Goal: Task Accomplishment & Management: Manage account settings

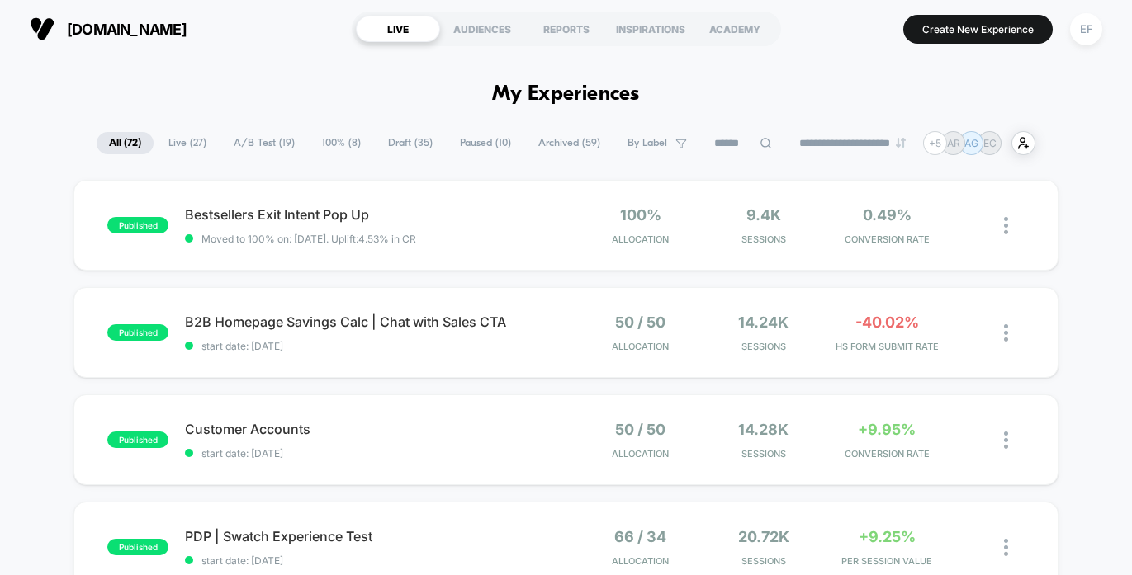
click at [494, 140] on span "Paused ( 10 )" at bounding box center [486, 143] width 76 height 22
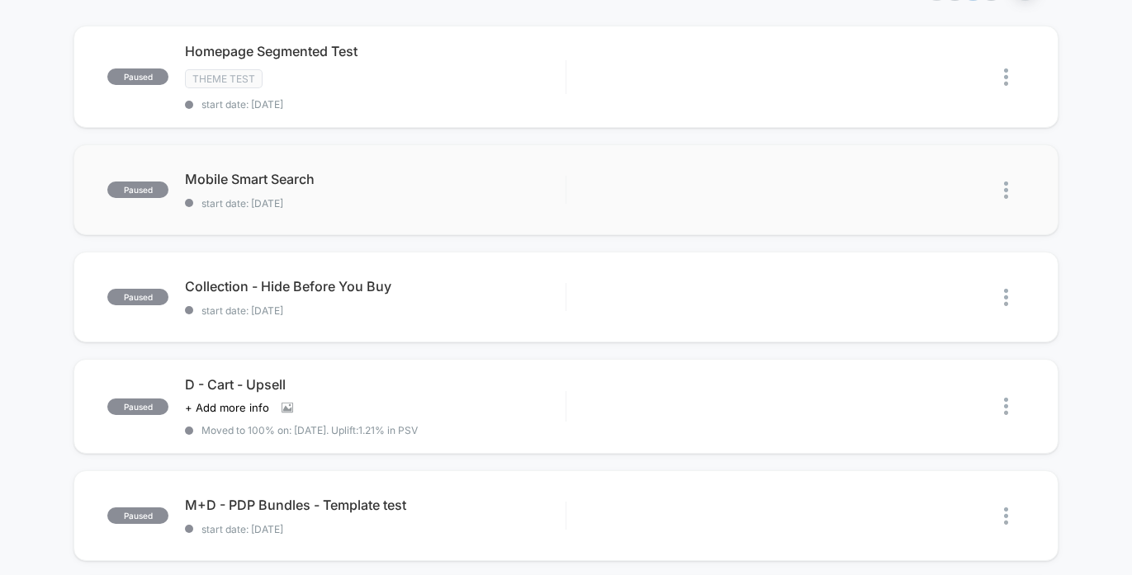
scroll to position [181, 0]
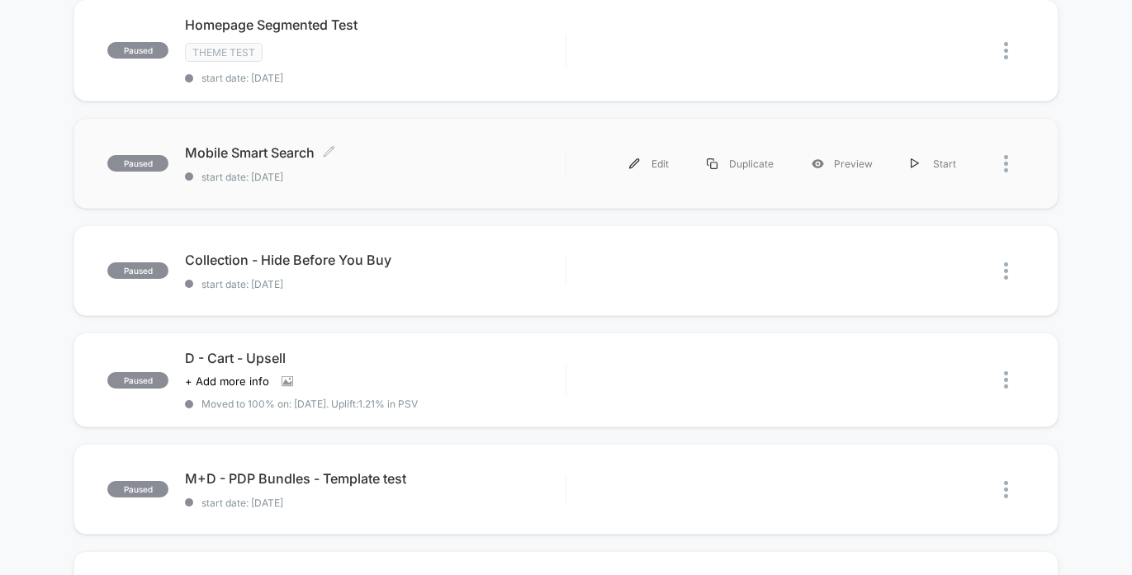
click at [417, 161] on div "Mobile Smart Search Click to edit experience details Click to edit experience d…" at bounding box center [375, 163] width 381 height 39
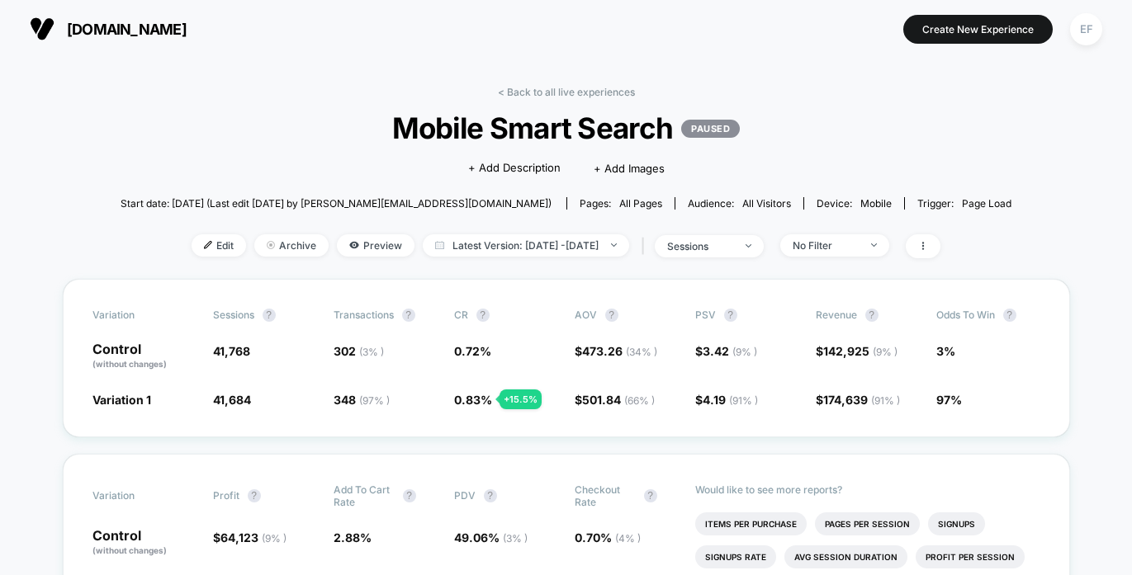
scroll to position [153, 0]
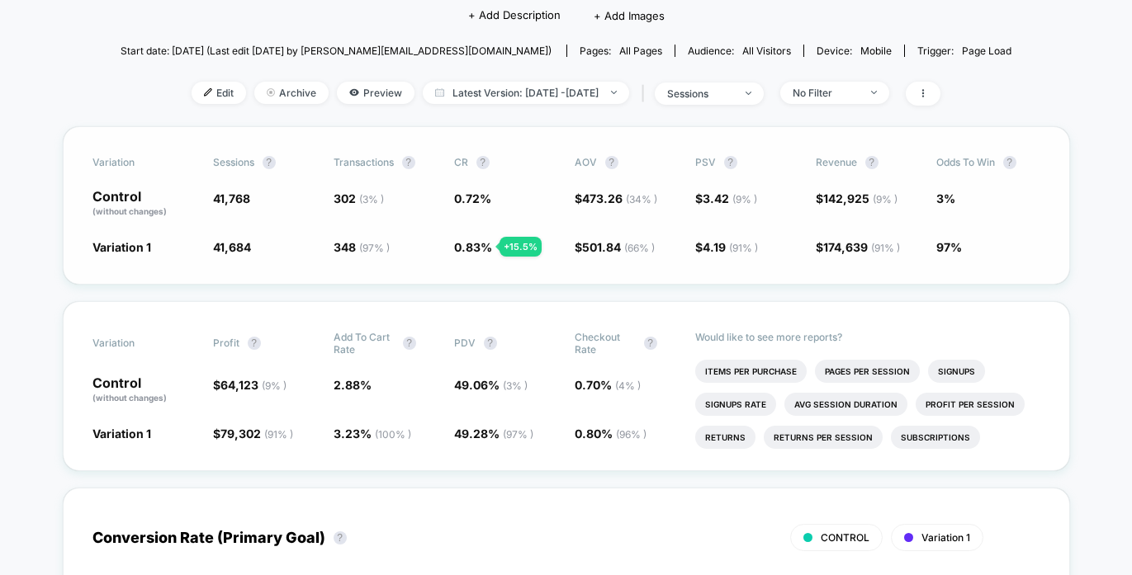
click at [632, 253] on span "( 66 % )" at bounding box center [639, 248] width 31 height 12
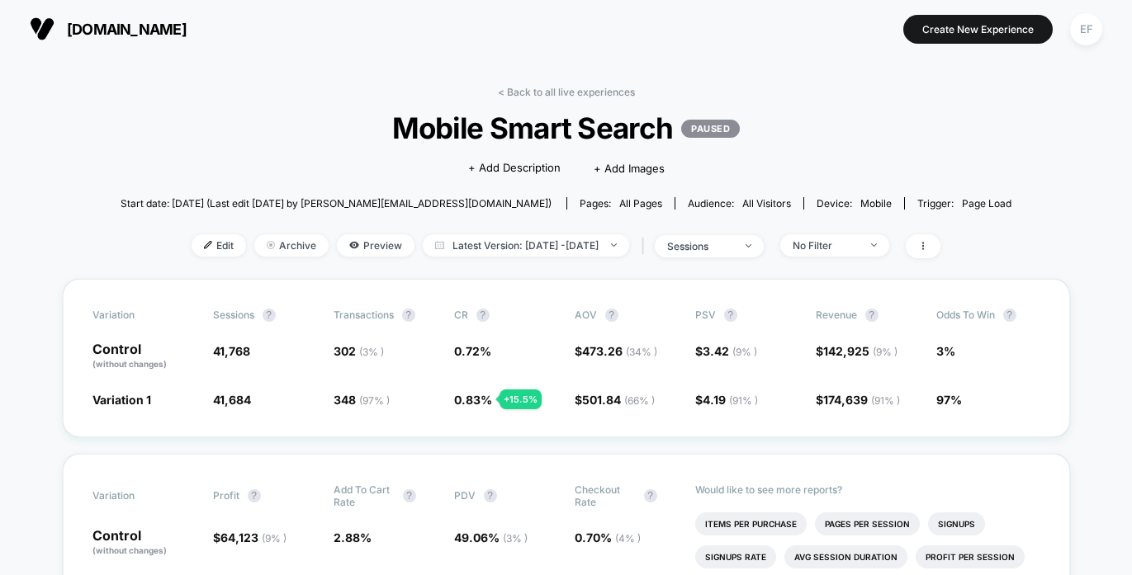
click at [517, 99] on div "< Back to all live experiences Mobile Smart Search PAUSED Click to edit experie…" at bounding box center [566, 182] width 891 height 193
click at [517, 86] on link "< Back to all live experiences" at bounding box center [566, 92] width 137 height 12
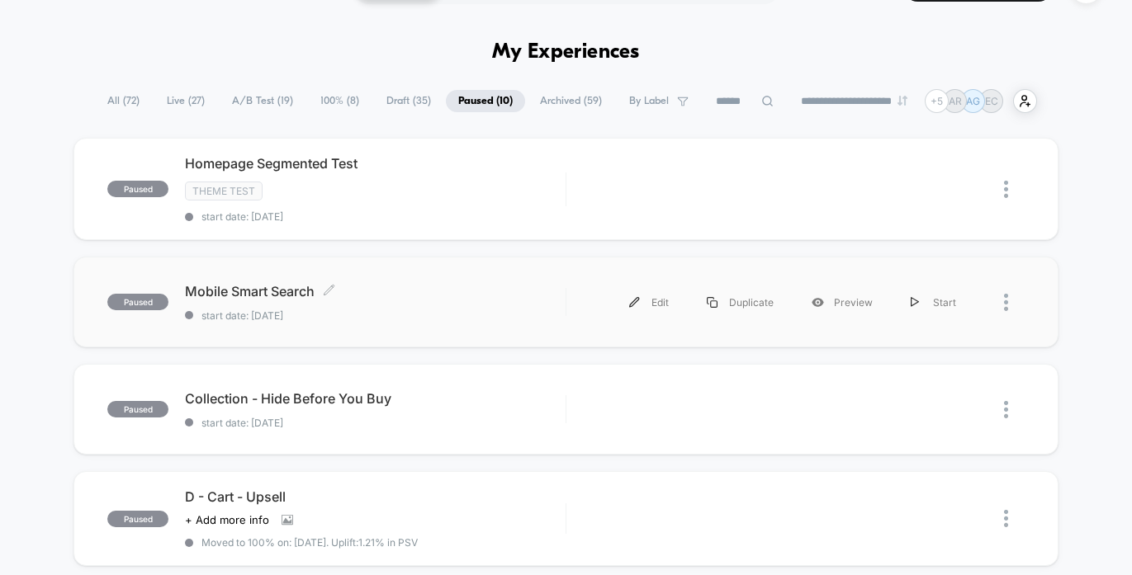
scroll to position [43, 0]
click at [397, 299] on div "Mobile Smart Search Click to edit experience details Click to edit experience d…" at bounding box center [375, 301] width 381 height 39
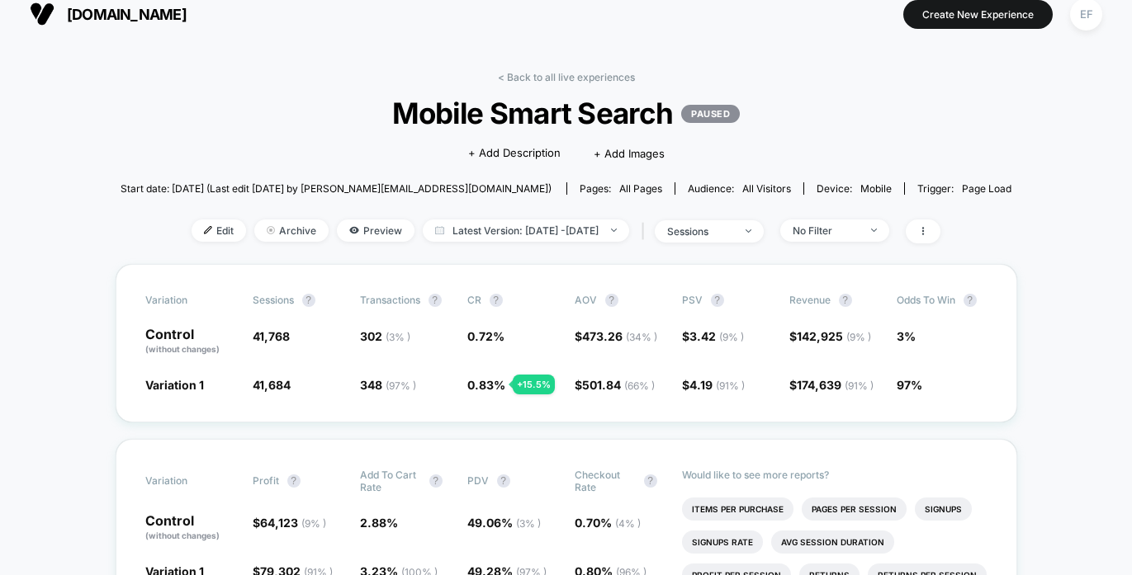
scroll to position [17, 0]
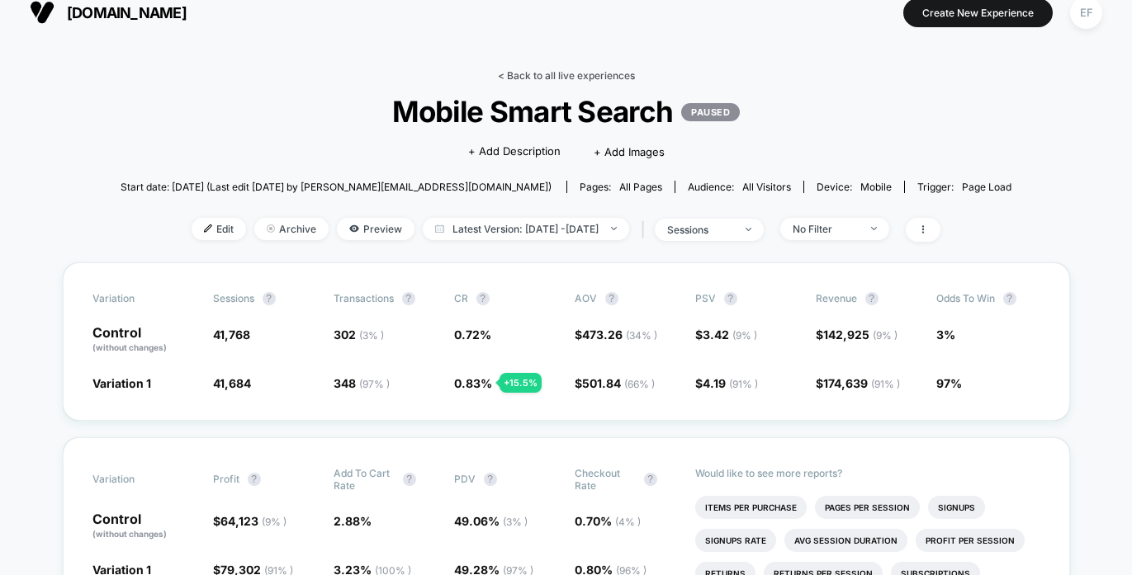
click at [599, 78] on link "< Back to all live experiences" at bounding box center [566, 75] width 137 height 12
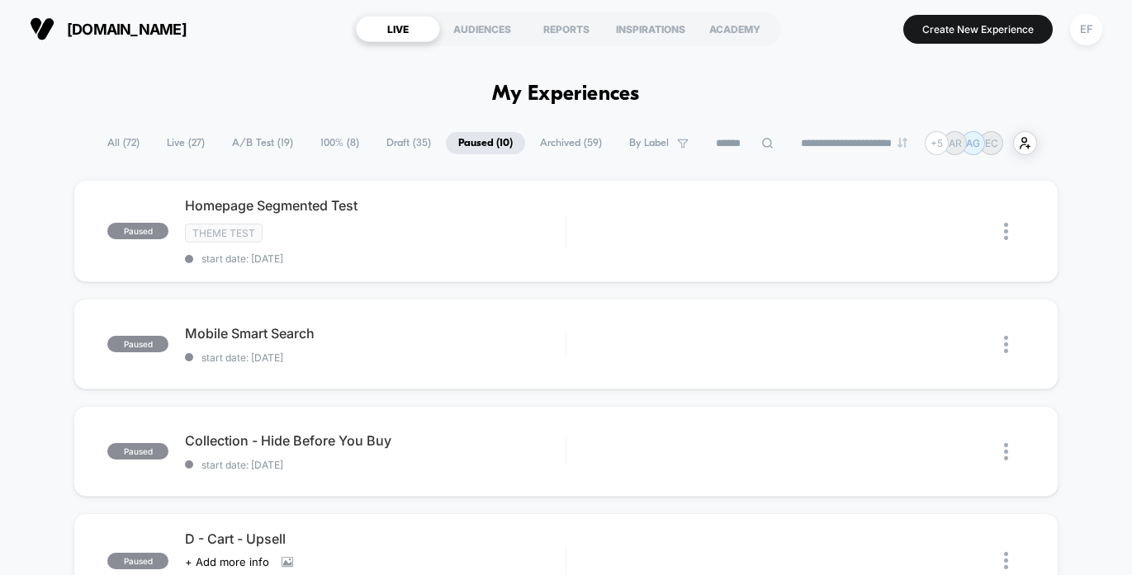
click at [556, 140] on span "Archived ( 59 )" at bounding box center [571, 143] width 87 height 22
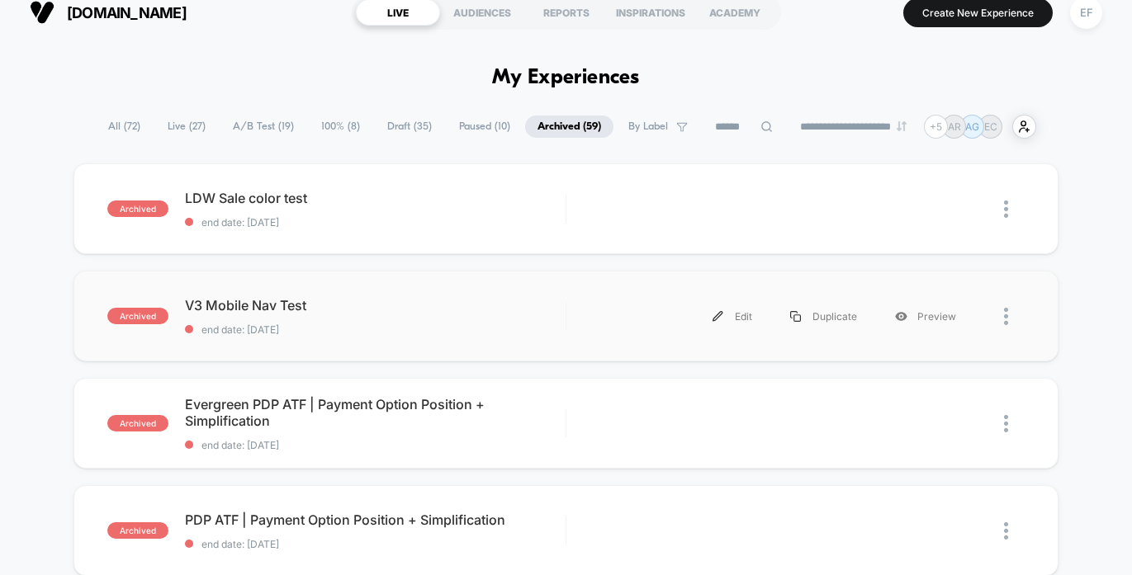
scroll to position [19, 0]
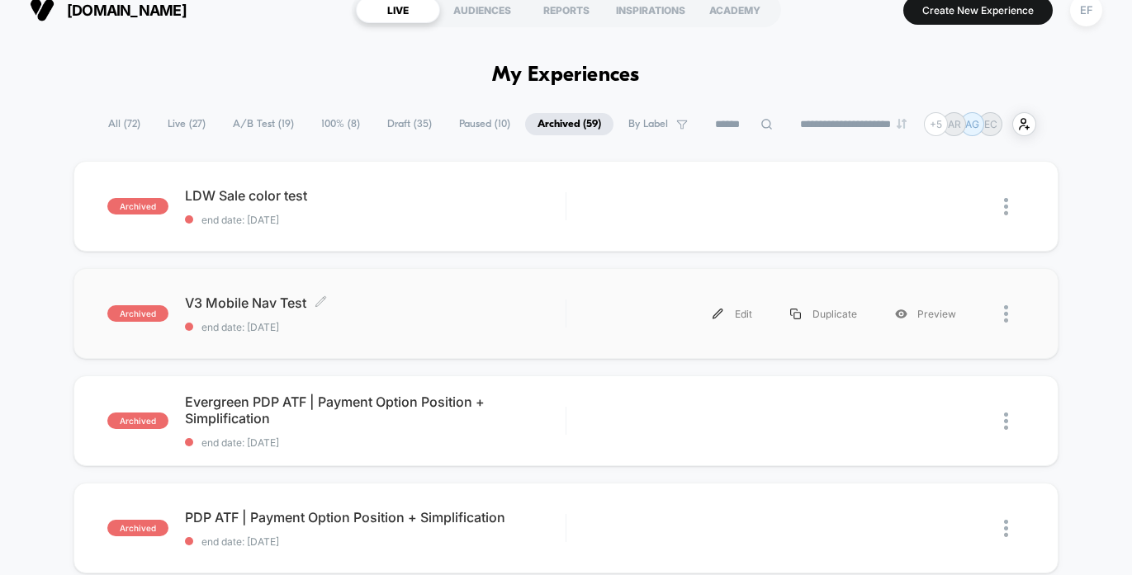
click at [527, 318] on div "V3 Mobile Nav Test Click to edit experience details Click to edit experience de…" at bounding box center [375, 314] width 381 height 39
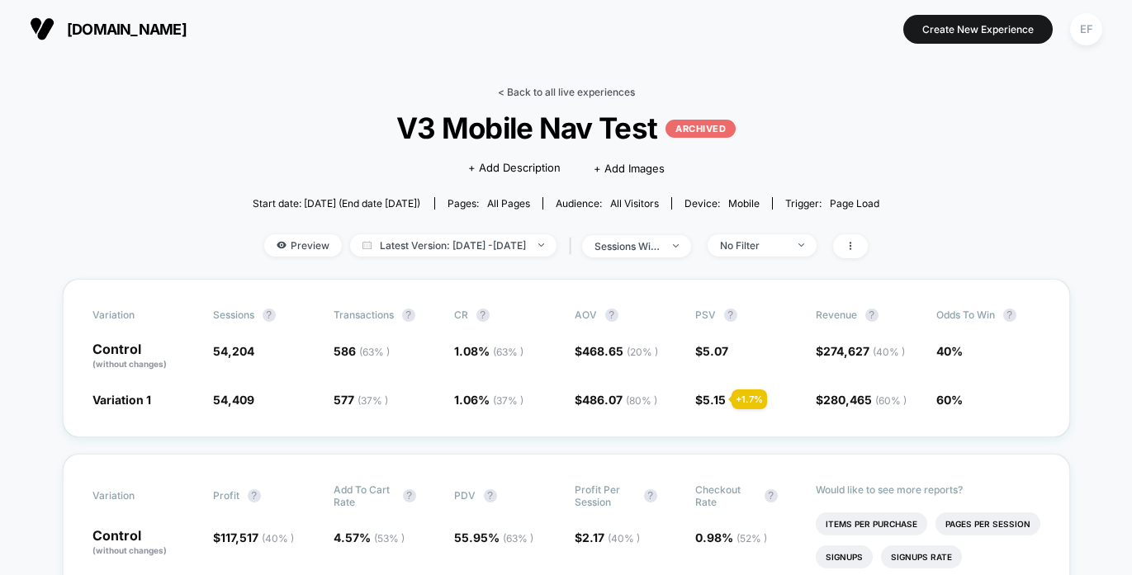
click at [562, 91] on link "< Back to all live experiences" at bounding box center [566, 92] width 137 height 12
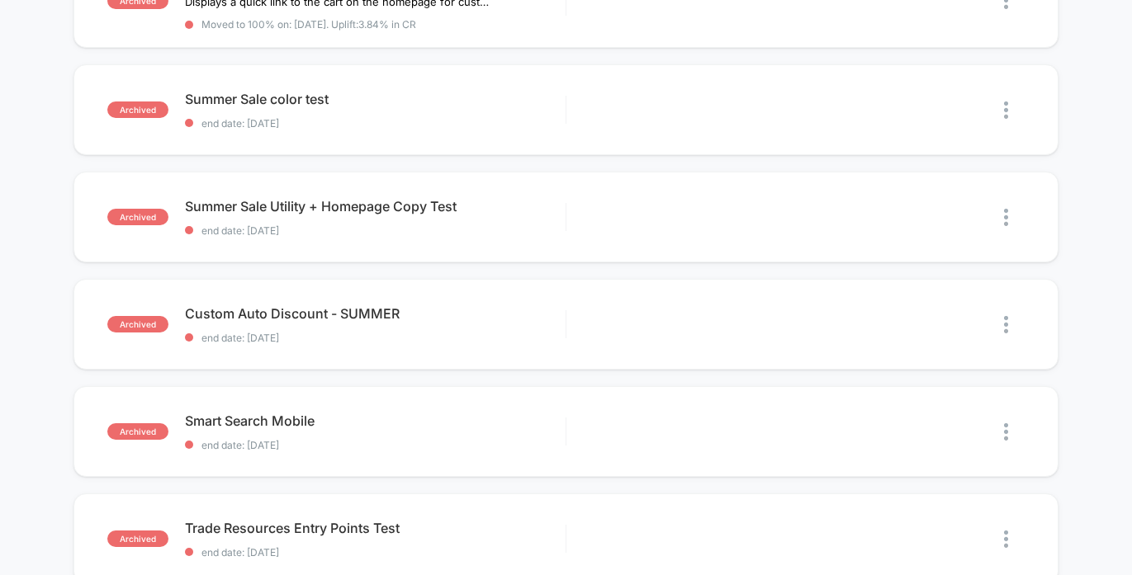
scroll to position [1116, 0]
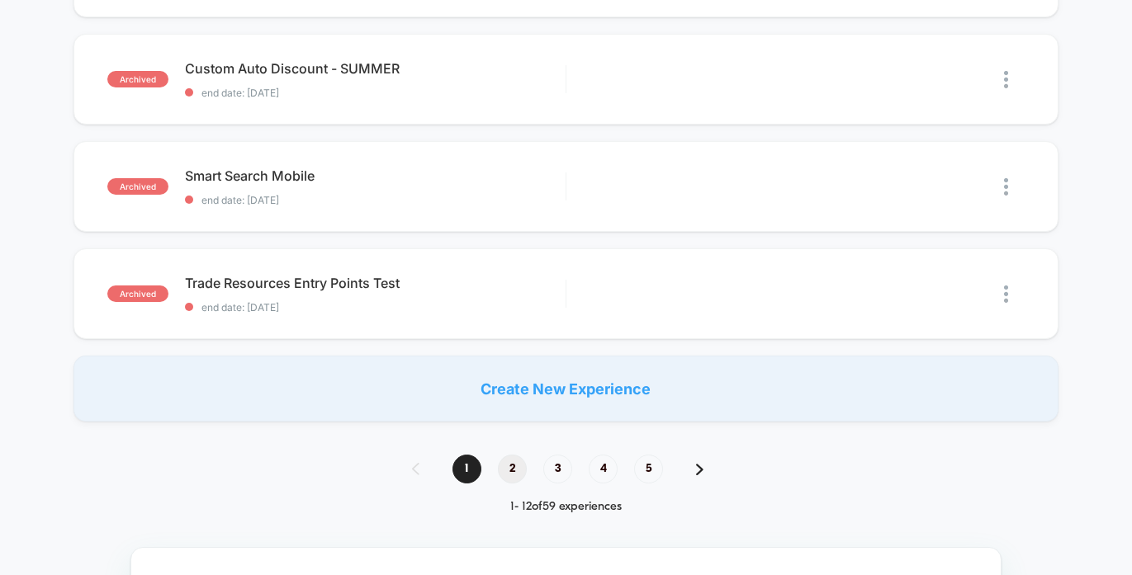
click at [513, 467] on span "2" at bounding box center [512, 469] width 29 height 29
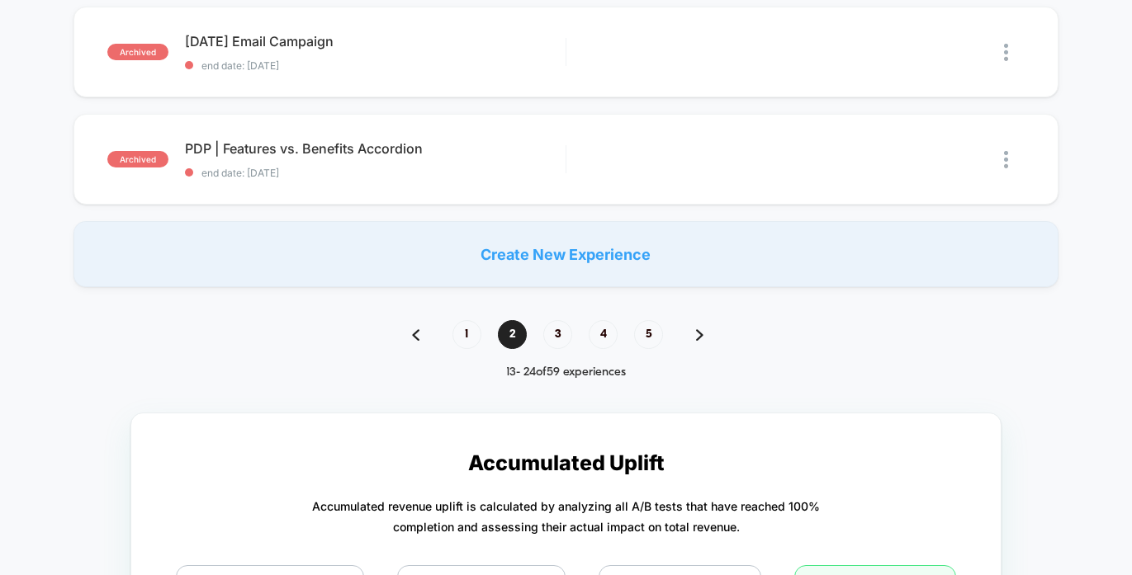
scroll to position [1306, 0]
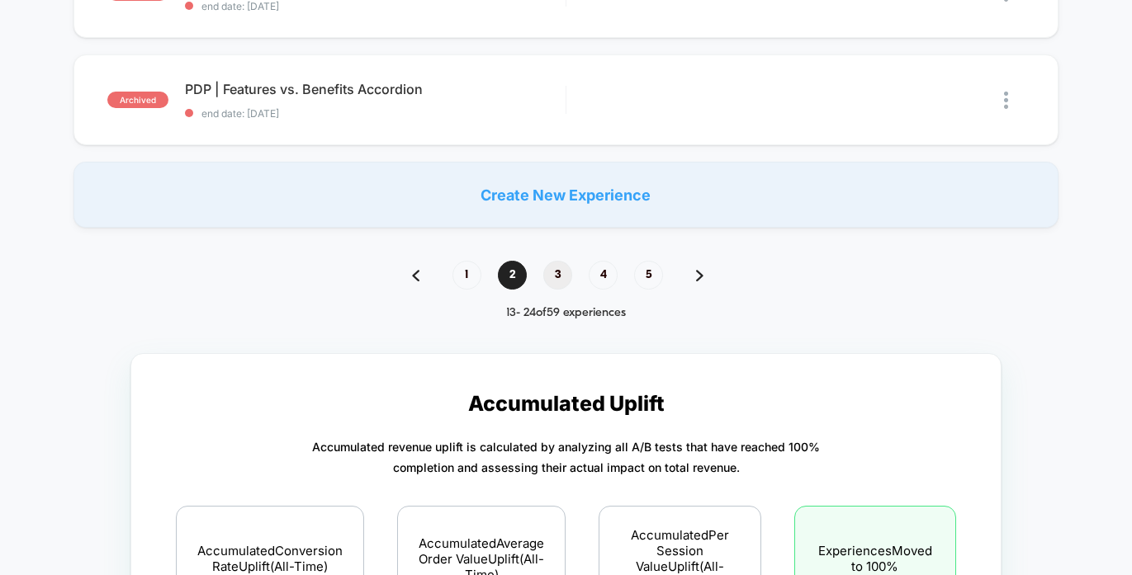
click at [555, 274] on span "3" at bounding box center [557, 275] width 29 height 29
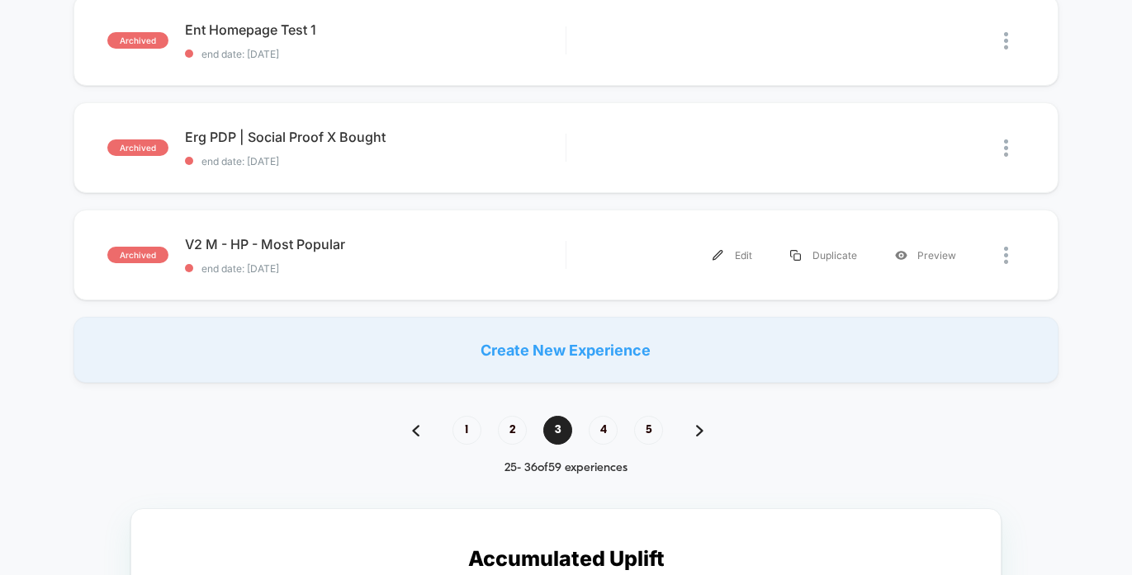
scroll to position [1193, 0]
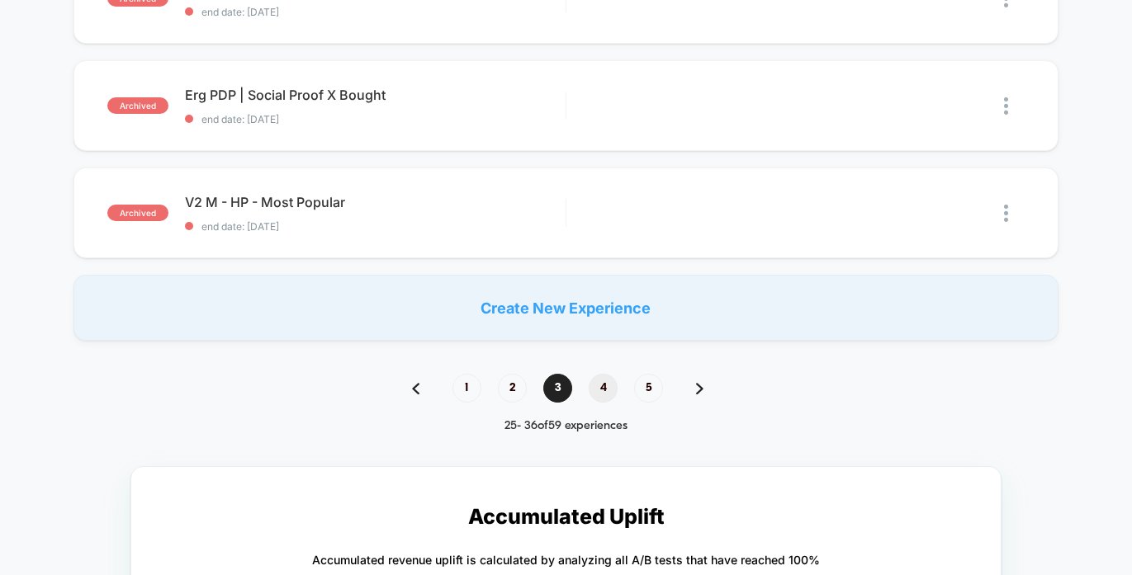
click at [604, 382] on span "4" at bounding box center [603, 388] width 29 height 29
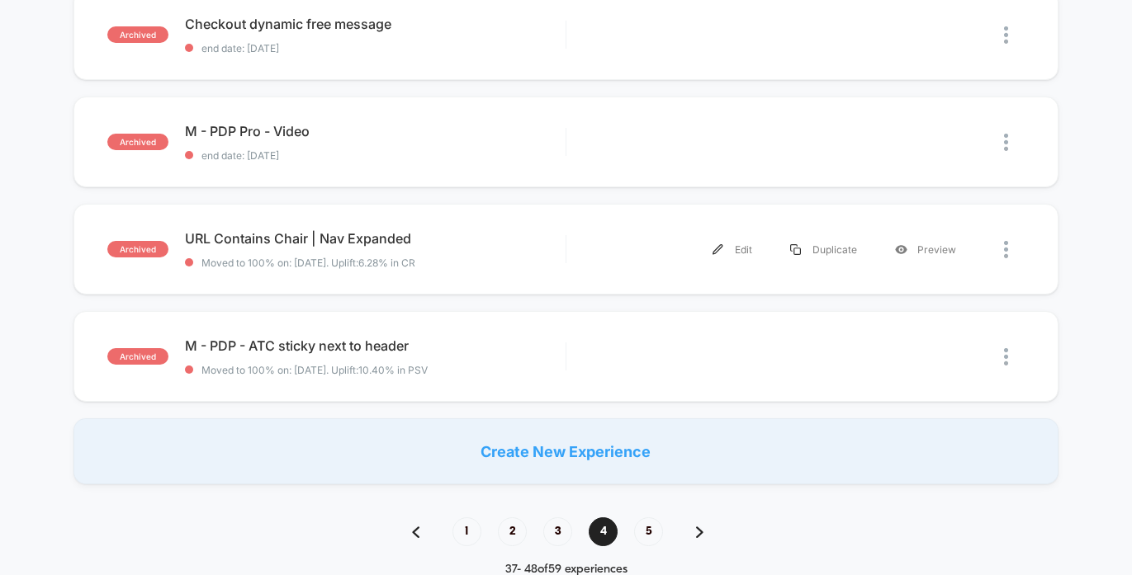
scroll to position [1119, 0]
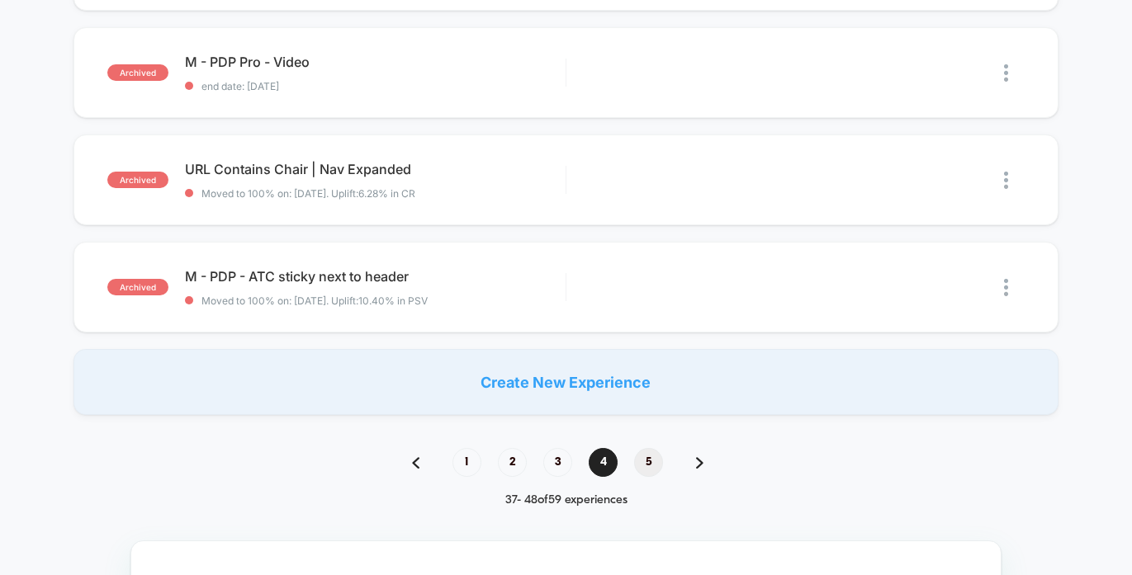
click at [641, 464] on span "5" at bounding box center [648, 462] width 29 height 29
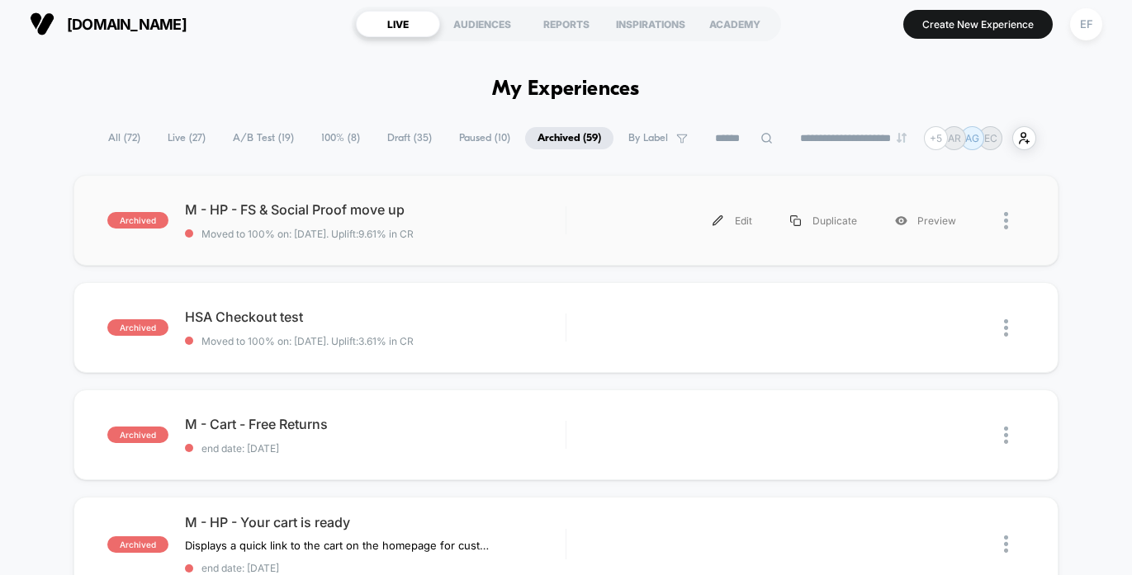
scroll to position [0, 0]
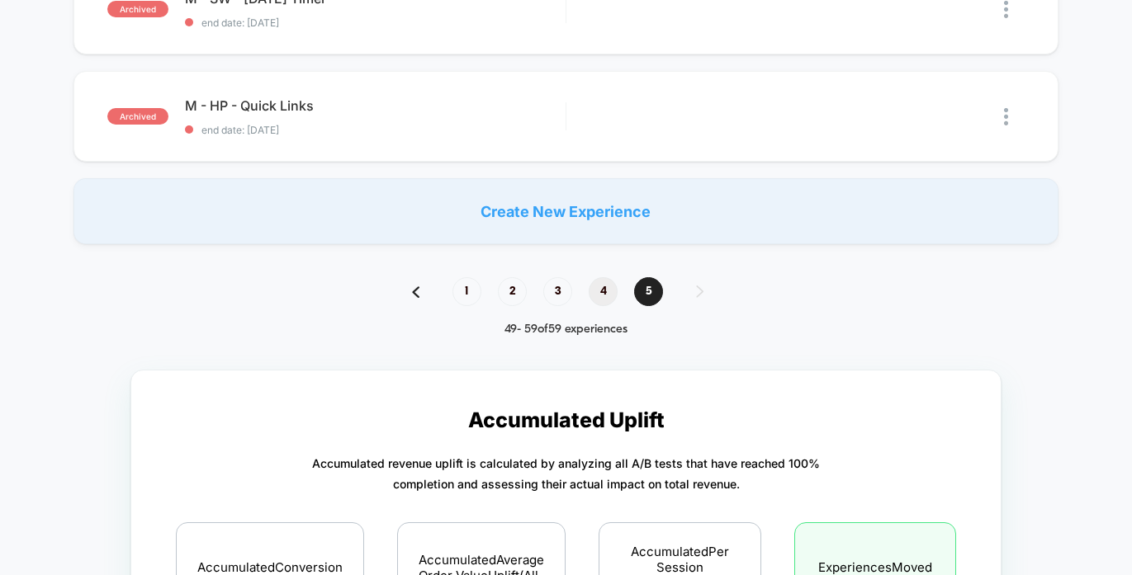
click at [609, 286] on span "4" at bounding box center [603, 291] width 29 height 29
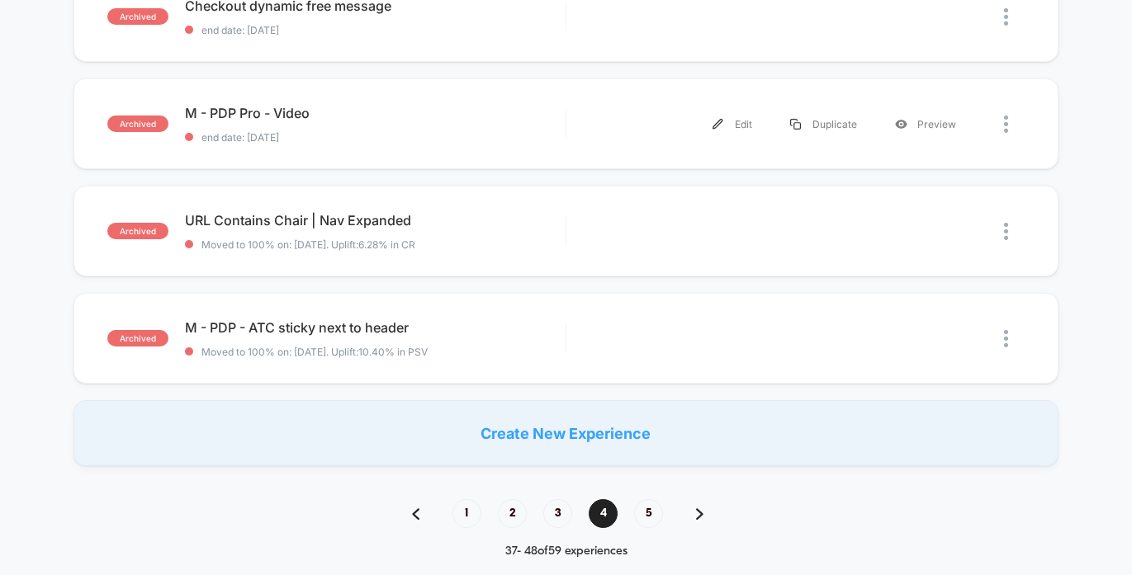
scroll to position [1214, 0]
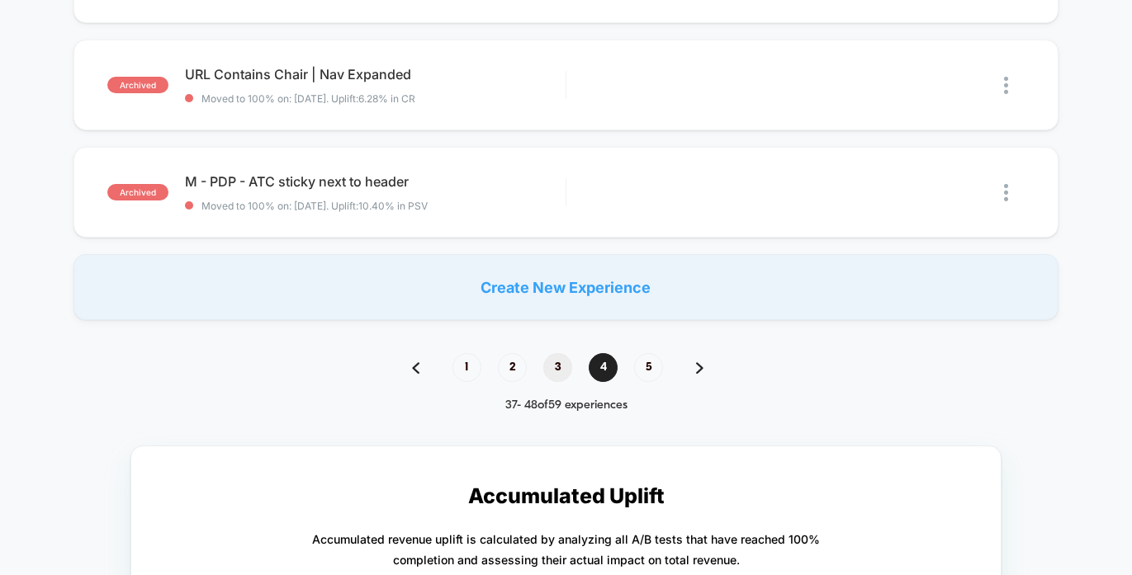
click at [552, 369] on span "3" at bounding box center [557, 367] width 29 height 29
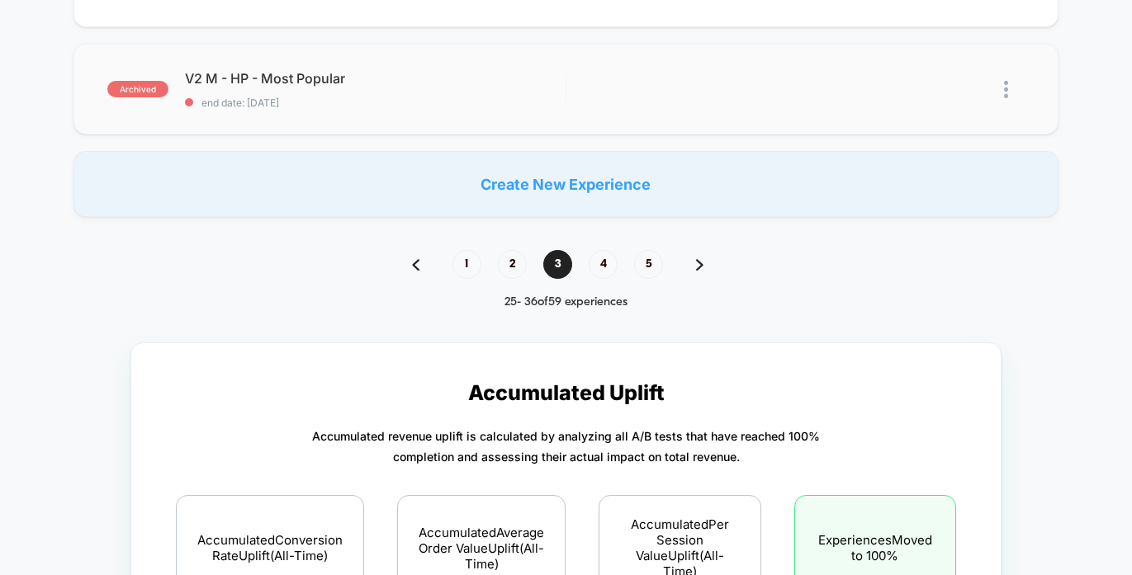
scroll to position [1098, 0]
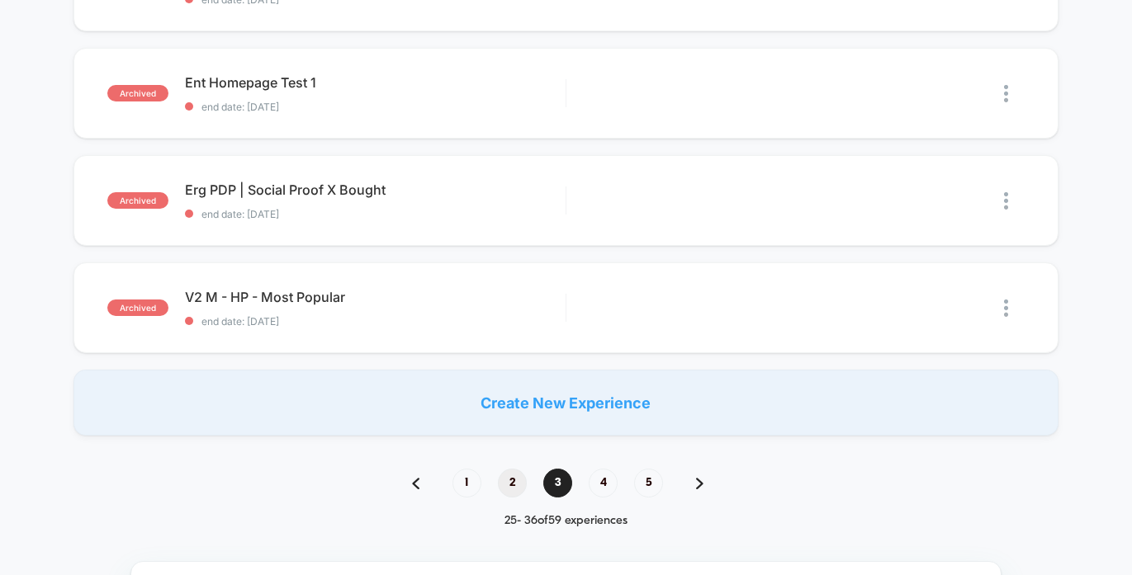
click at [514, 489] on span "2" at bounding box center [512, 483] width 29 height 29
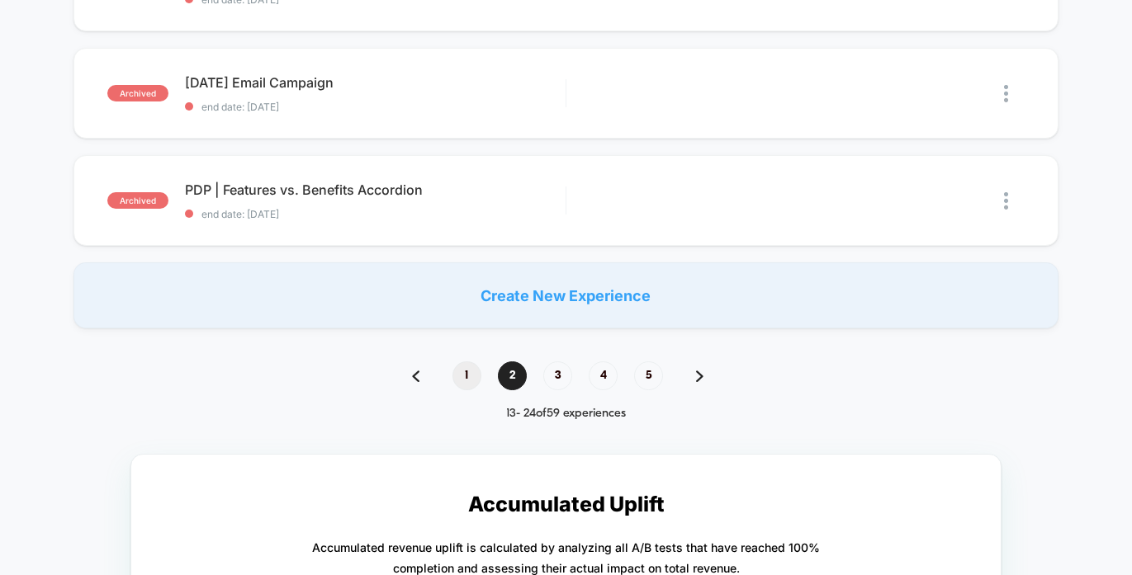
click at [462, 370] on span "1" at bounding box center [466, 376] width 29 height 29
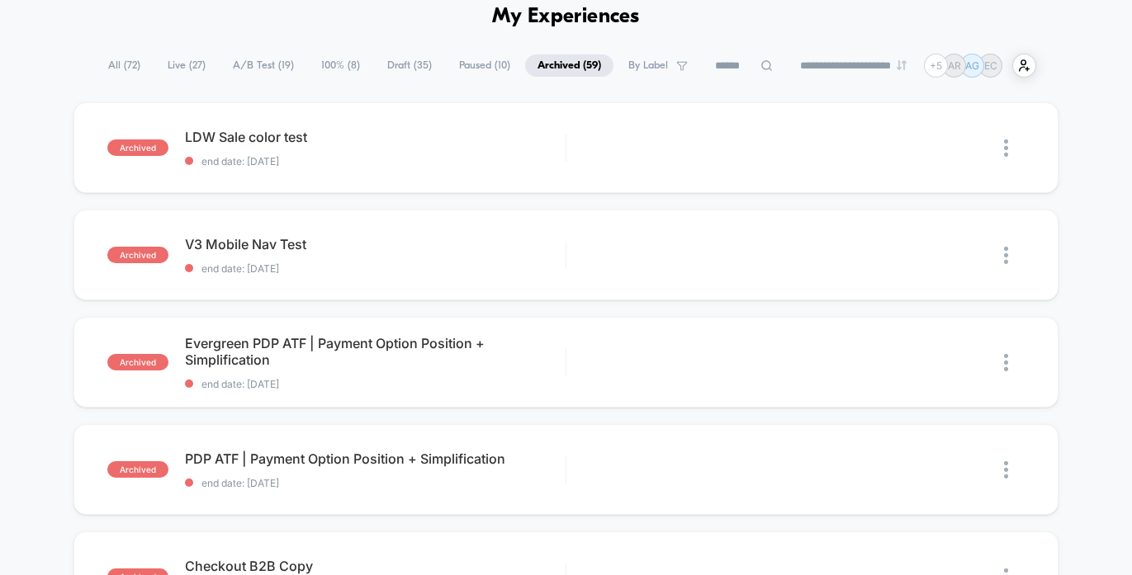
scroll to position [21, 0]
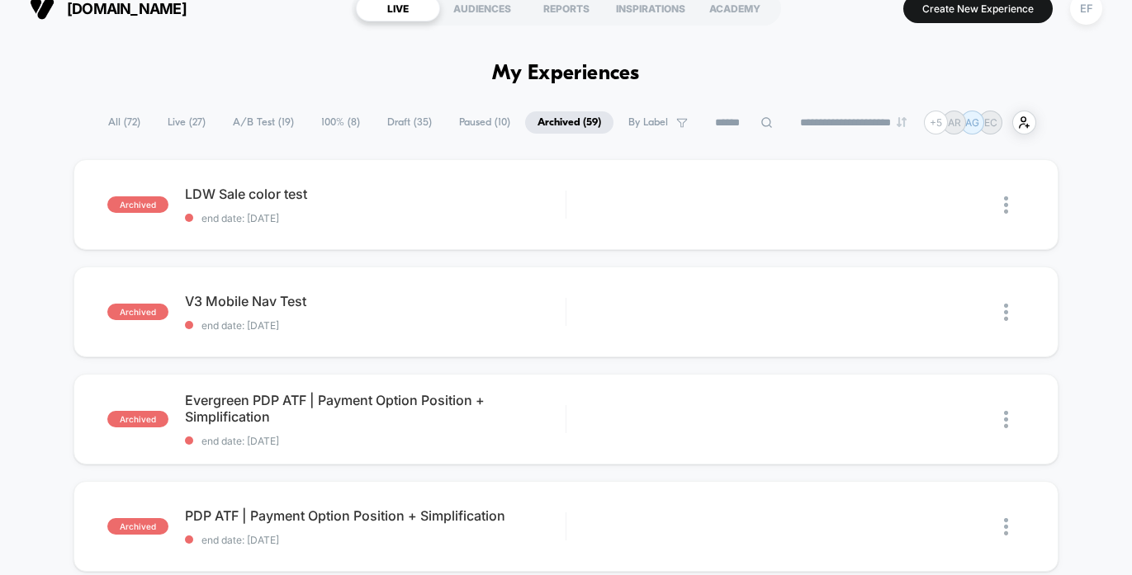
click at [459, 130] on span "Paused ( 10 )" at bounding box center [485, 122] width 76 height 22
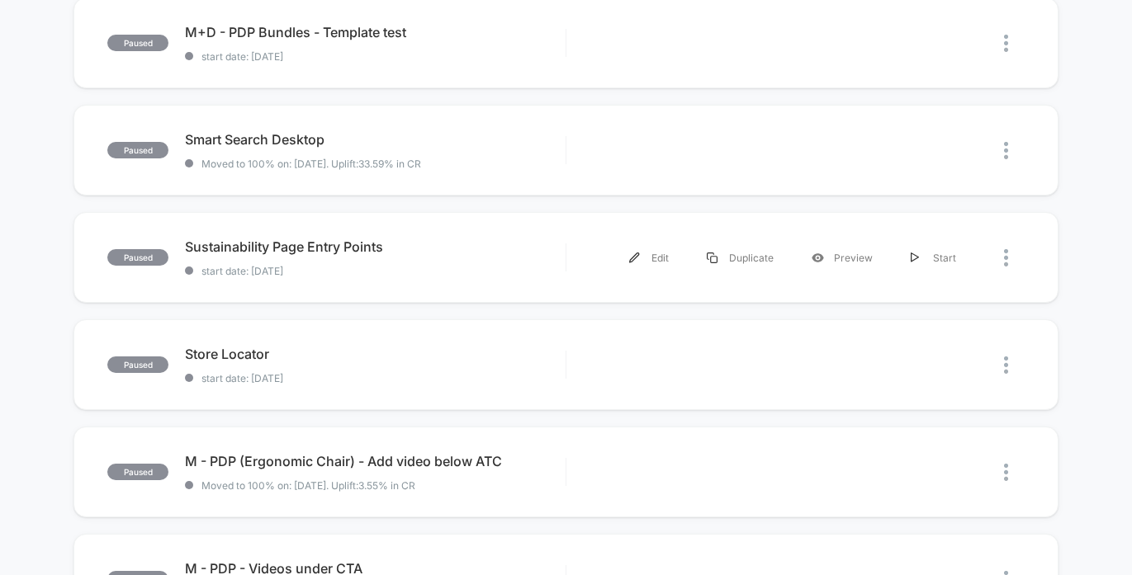
scroll to position [628, 0]
click at [528, 138] on span "Smart Search Desktop Click to edit experience details" at bounding box center [375, 138] width 381 height 17
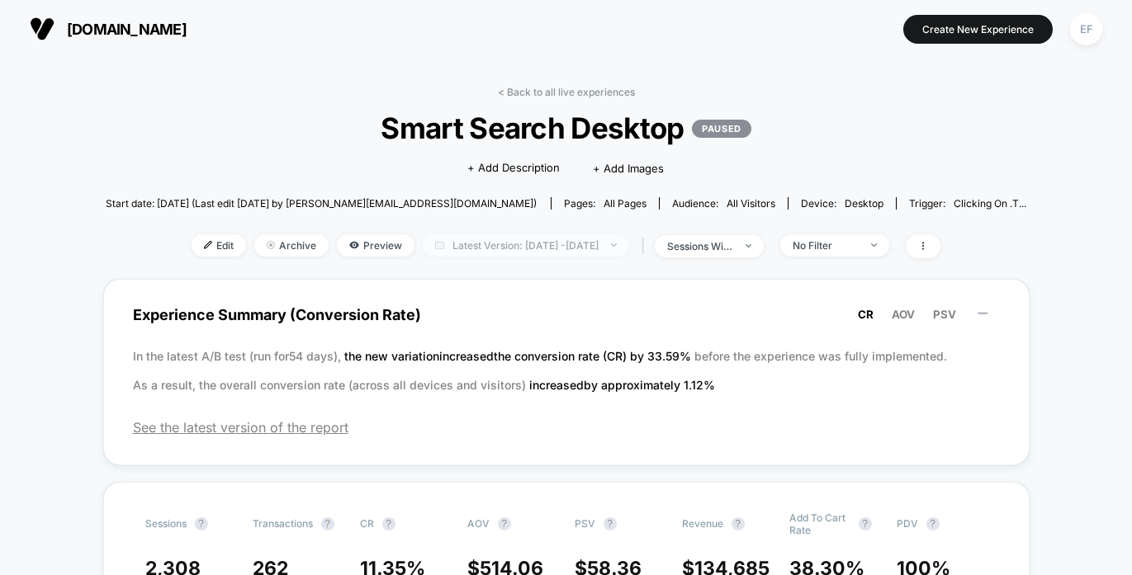
click at [540, 241] on span "Latest Version: [DATE] - [DATE]" at bounding box center [526, 245] width 206 height 22
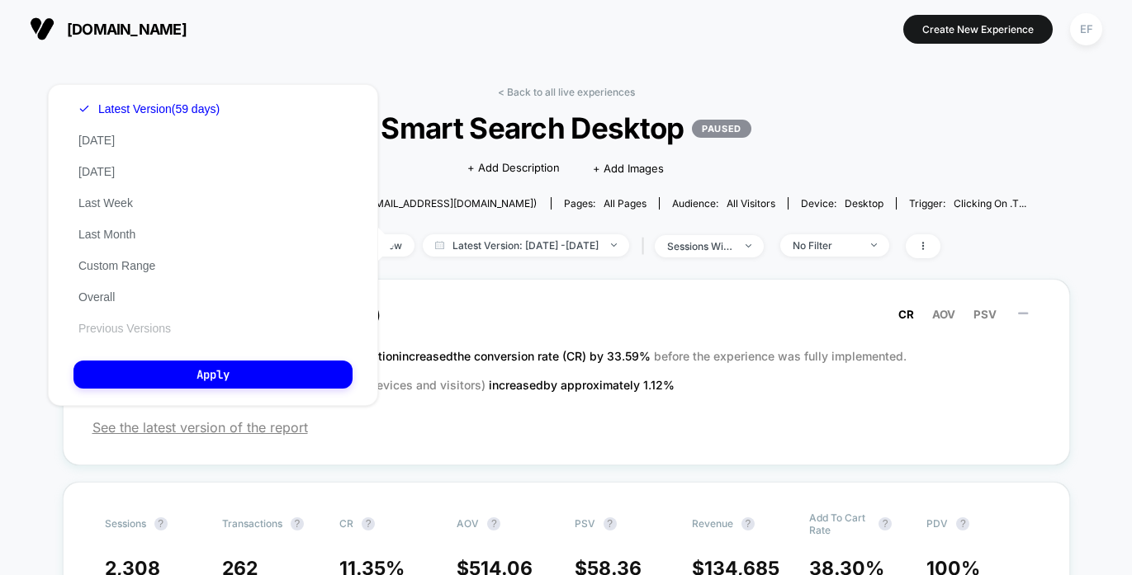
click at [131, 326] on button "Previous Versions" at bounding box center [124, 328] width 102 height 15
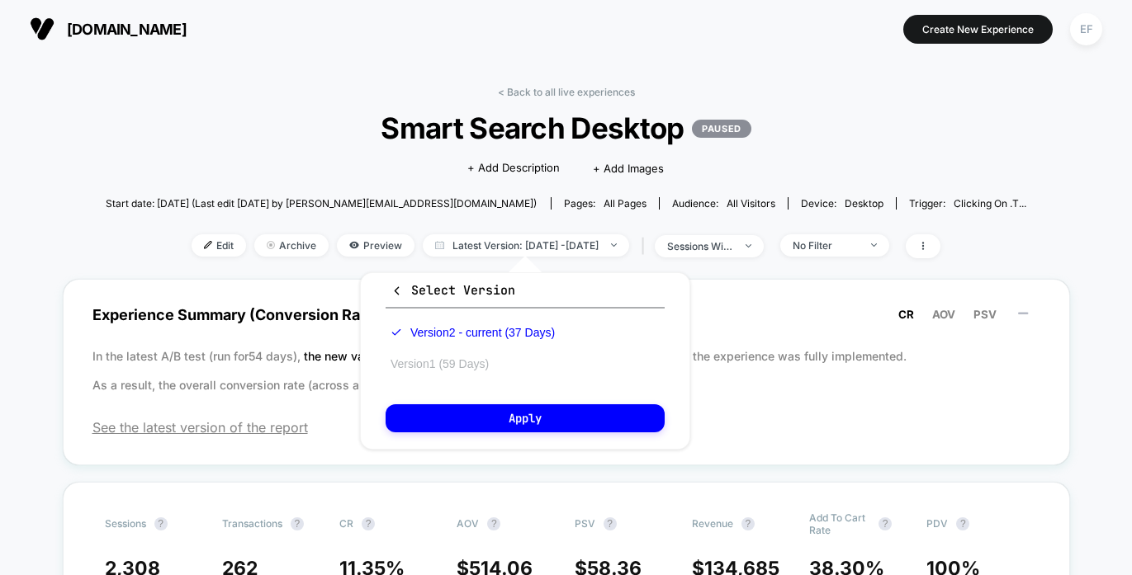
click at [435, 362] on button "Version 1 (59 Days)" at bounding box center [440, 364] width 108 height 15
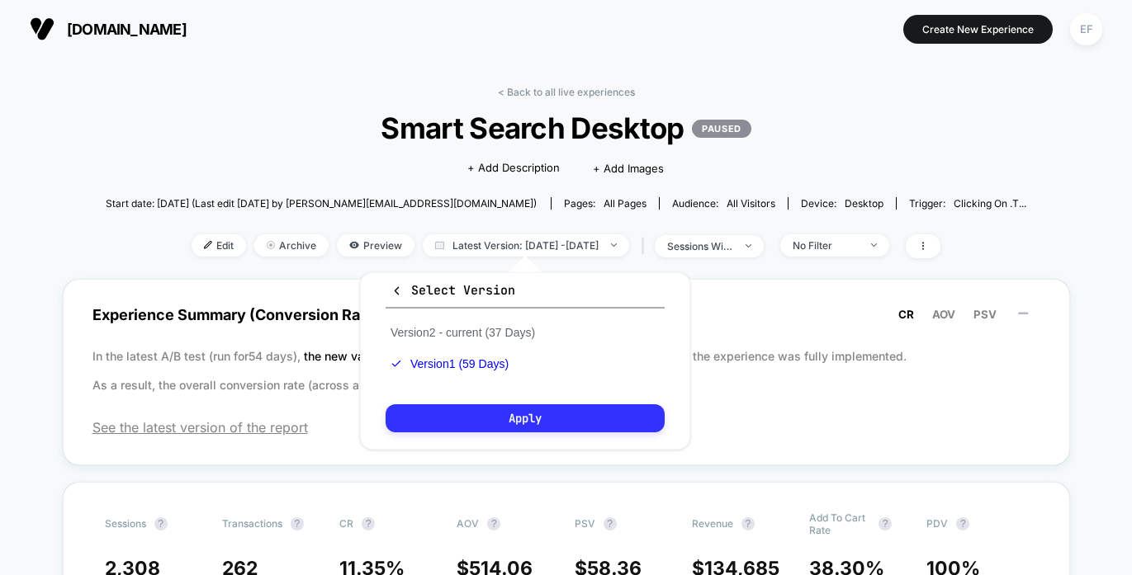
click at [442, 411] on button "Apply" at bounding box center [525, 419] width 279 height 28
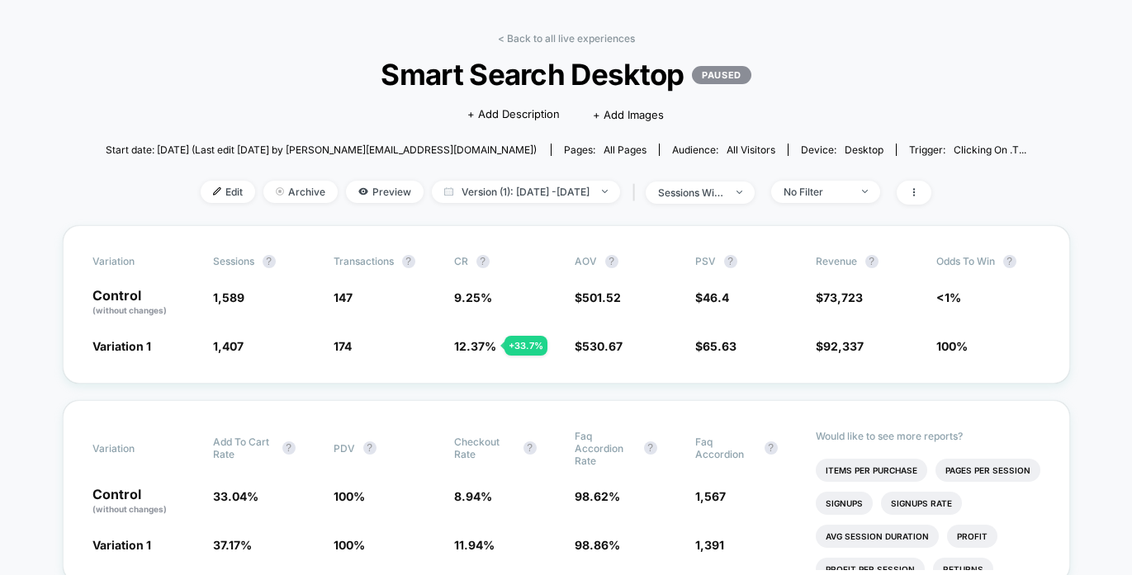
scroll to position [7, 0]
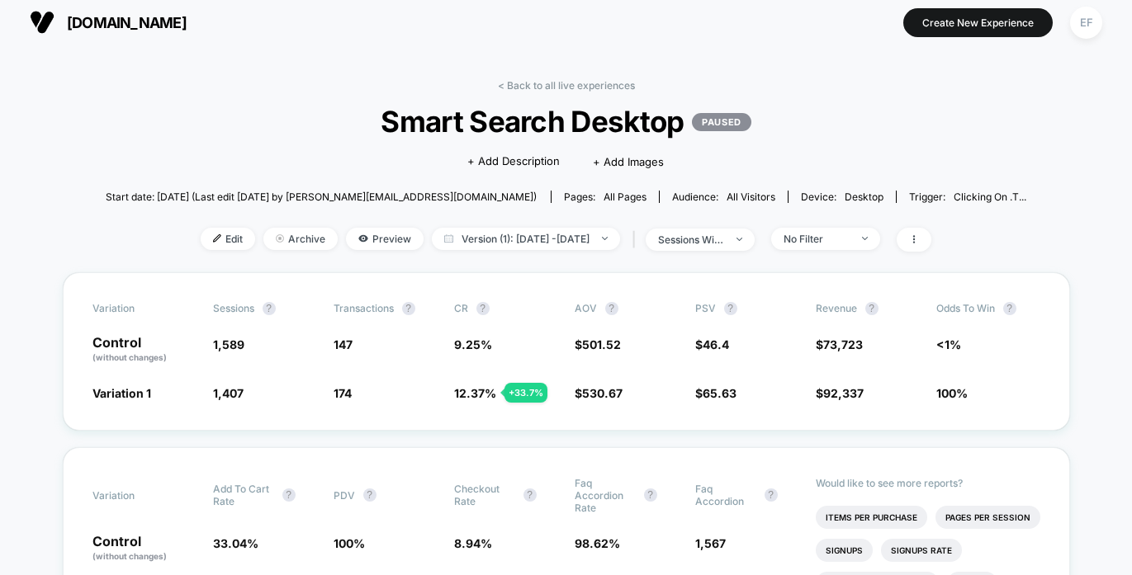
click at [569, 88] on link "< Back to all live experiences" at bounding box center [566, 85] width 137 height 12
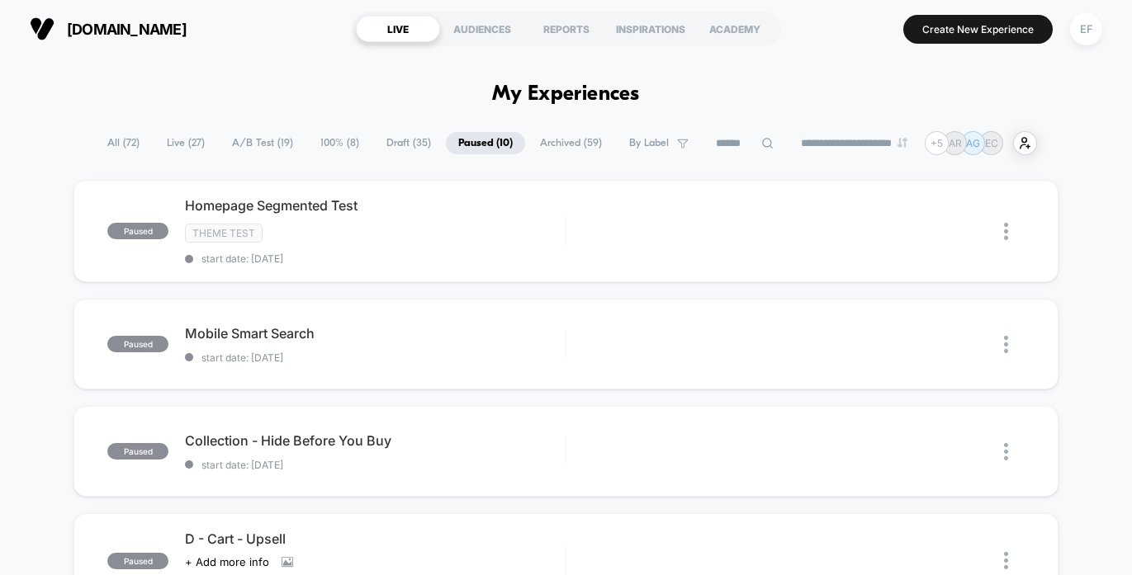
click at [537, 141] on span "Archived ( 59 )" at bounding box center [571, 143] width 87 height 22
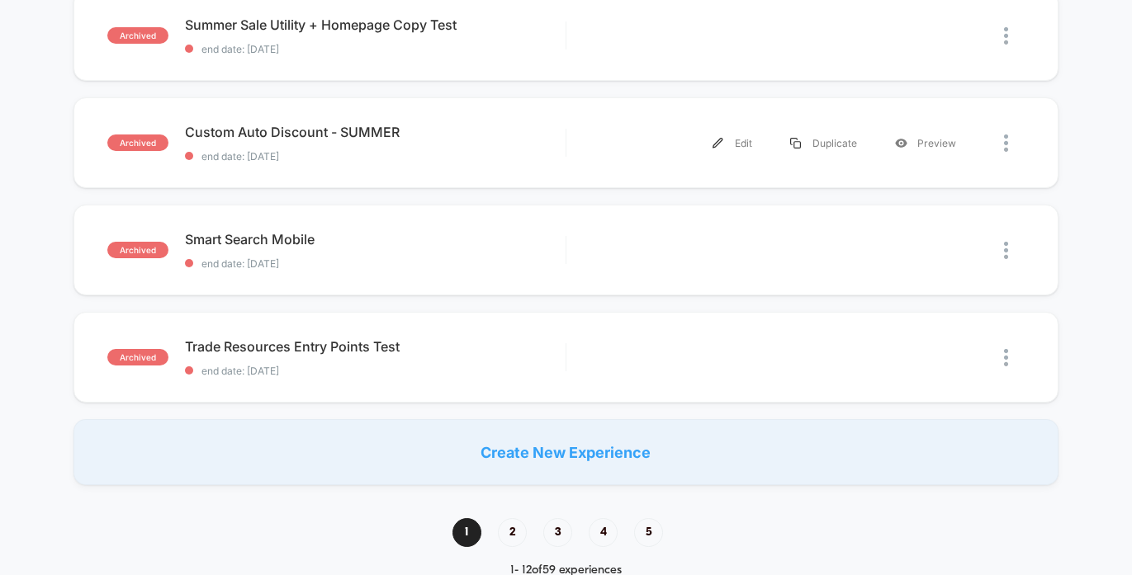
scroll to position [1158, 0]
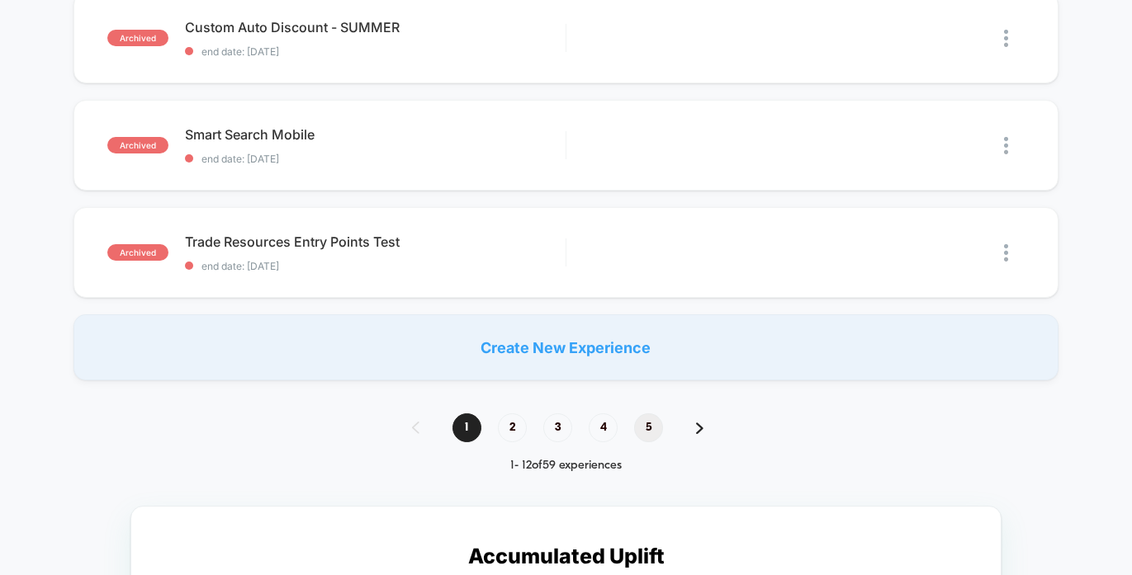
click at [653, 428] on span "5" at bounding box center [648, 428] width 29 height 29
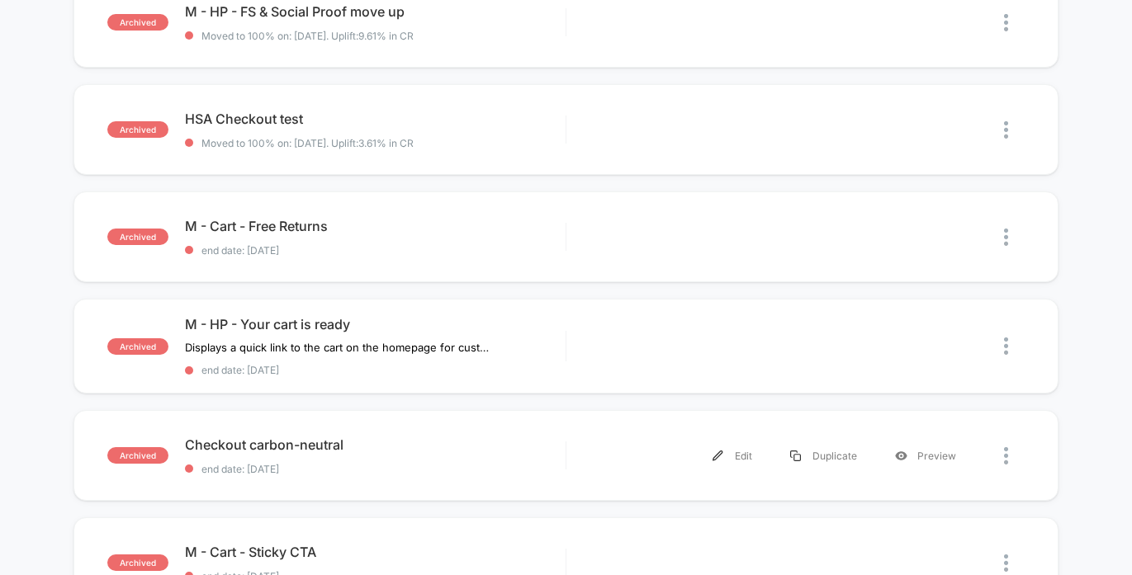
scroll to position [0, 0]
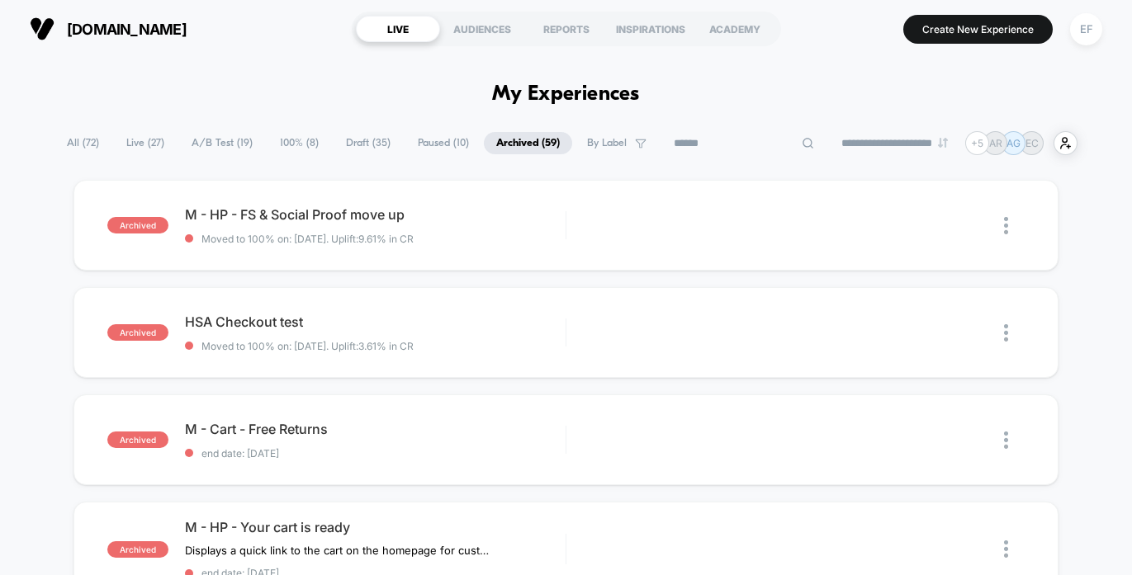
click at [711, 144] on input at bounding box center [743, 144] width 165 height 20
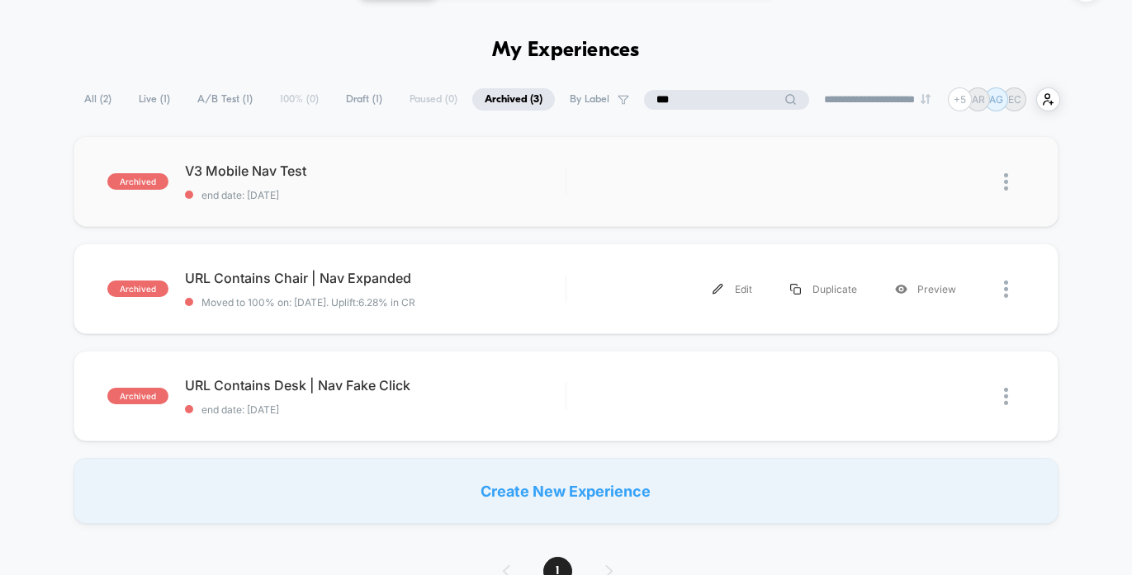
scroll to position [45, 0]
type input "*"
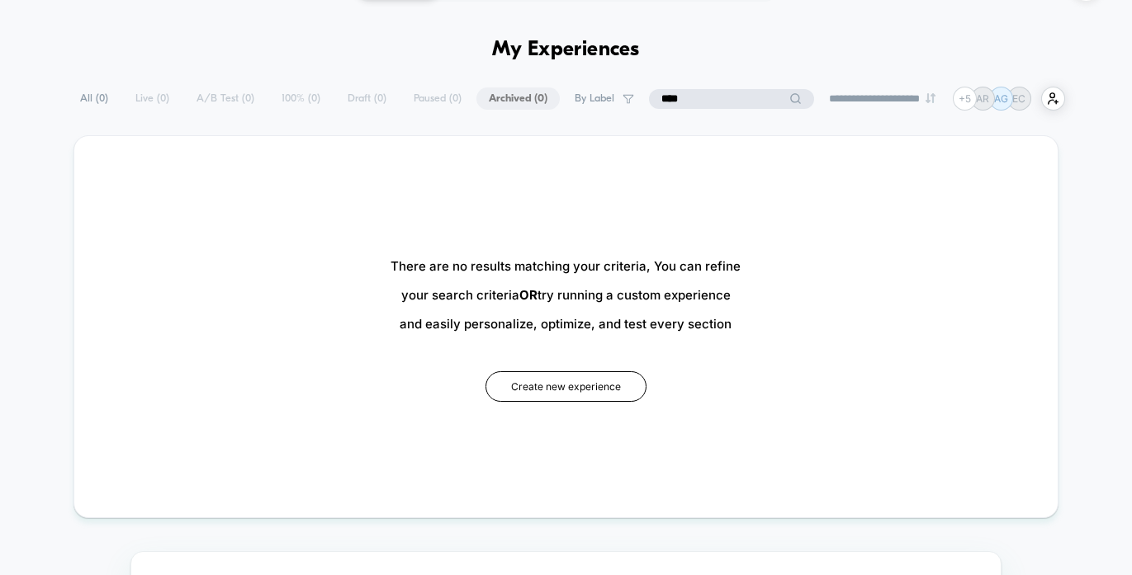
type input "****"
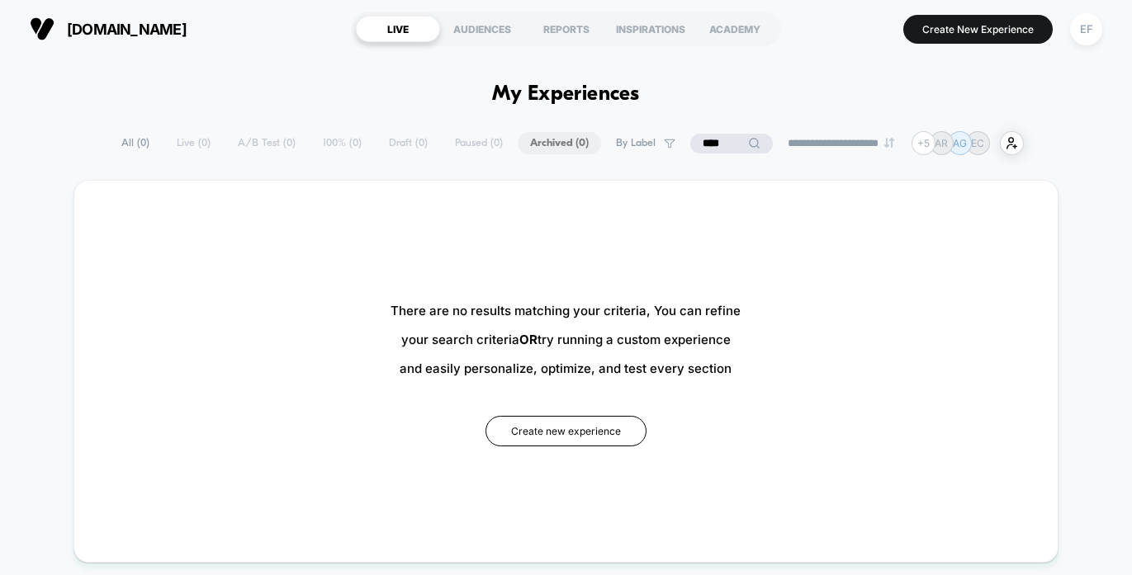
click at [525, 35] on div "REPORTS" at bounding box center [566, 29] width 84 height 26
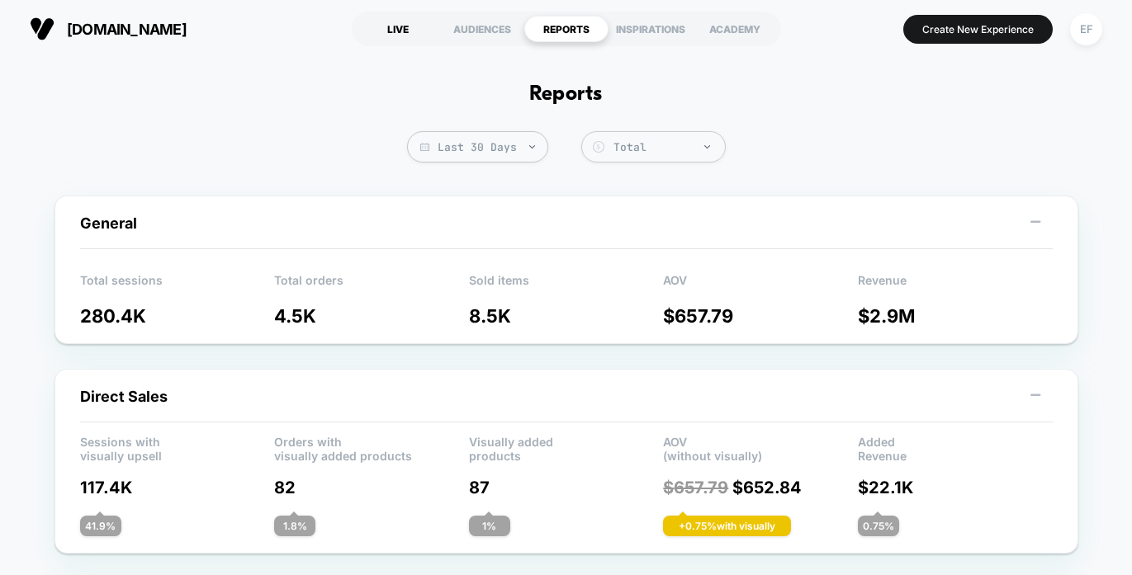
click at [406, 32] on div "LIVE" at bounding box center [398, 29] width 84 height 26
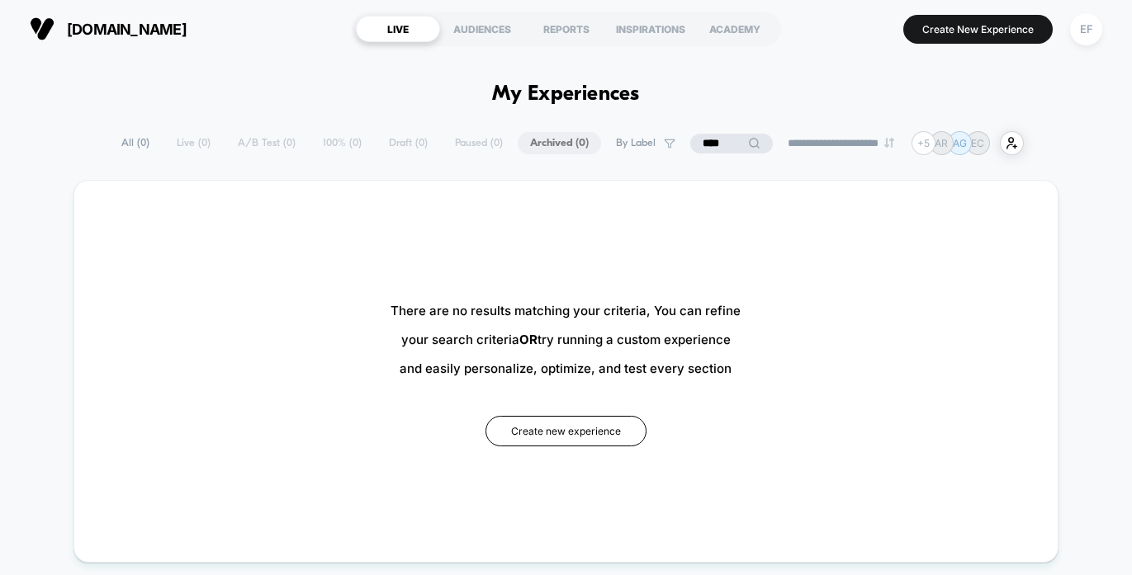
click at [230, 141] on div "**********" at bounding box center [566, 143] width 915 height 24
click at [717, 144] on input "****" at bounding box center [731, 144] width 165 height 20
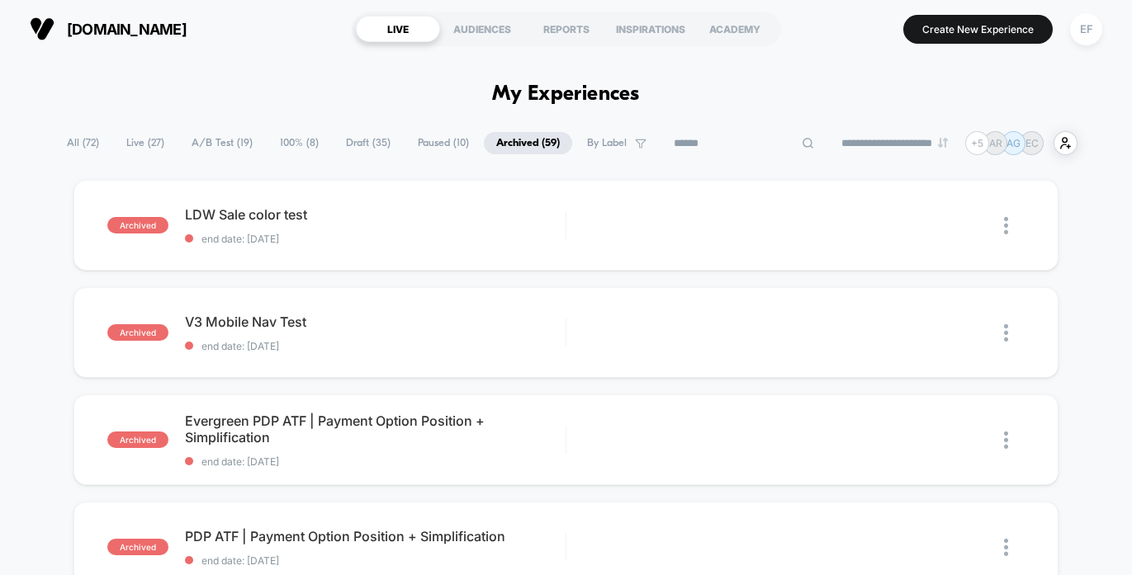
click at [421, 145] on span "Paused ( 10 )" at bounding box center [443, 143] width 76 height 22
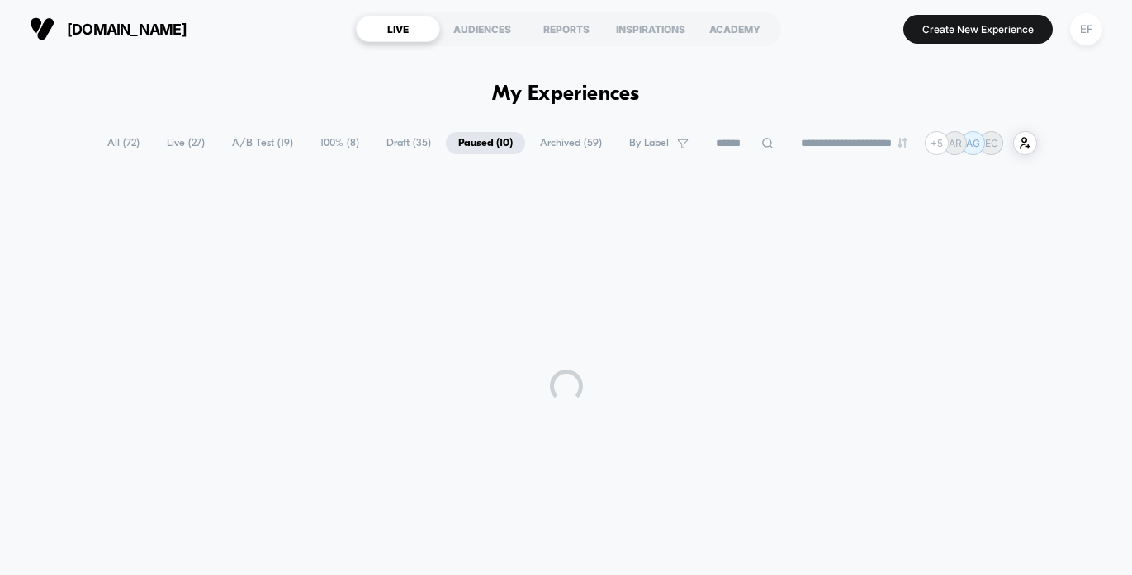
scroll to position [10, 0]
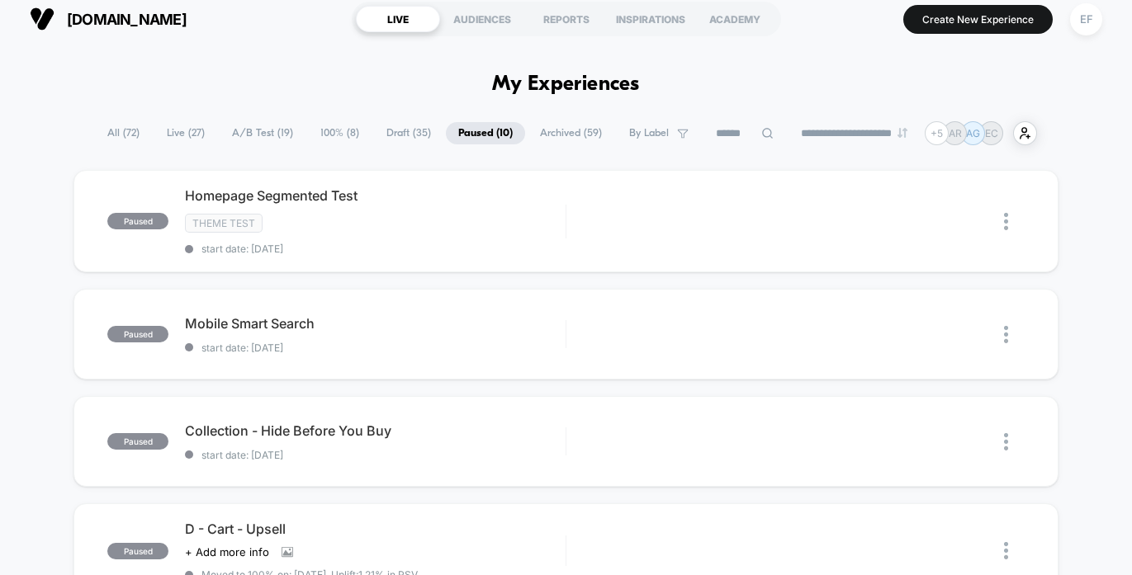
click at [329, 131] on span "100% ( 8 )" at bounding box center [340, 133] width 64 height 22
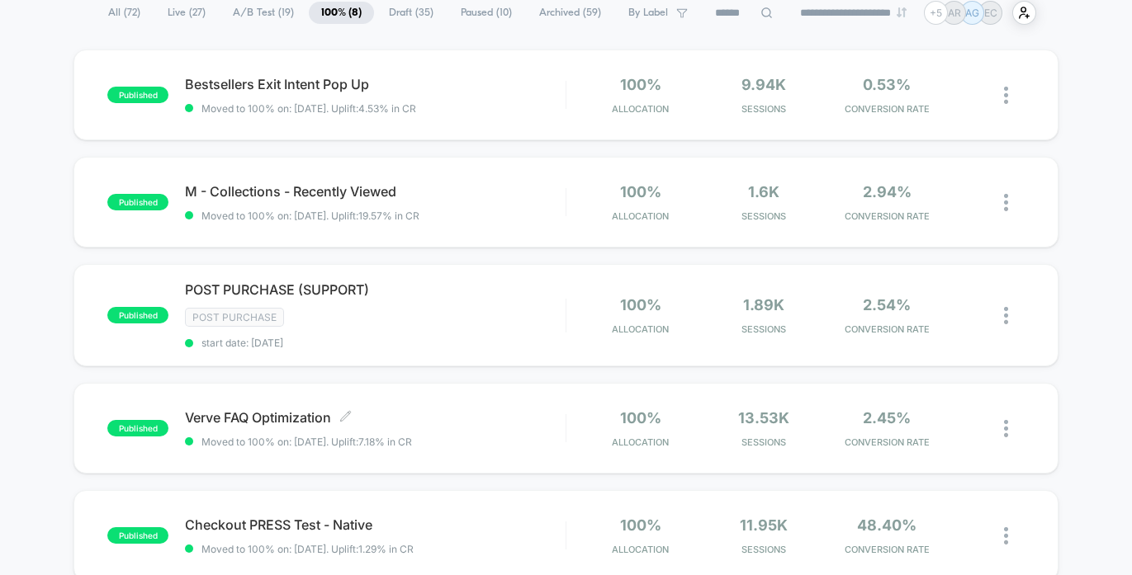
scroll to position [126, 0]
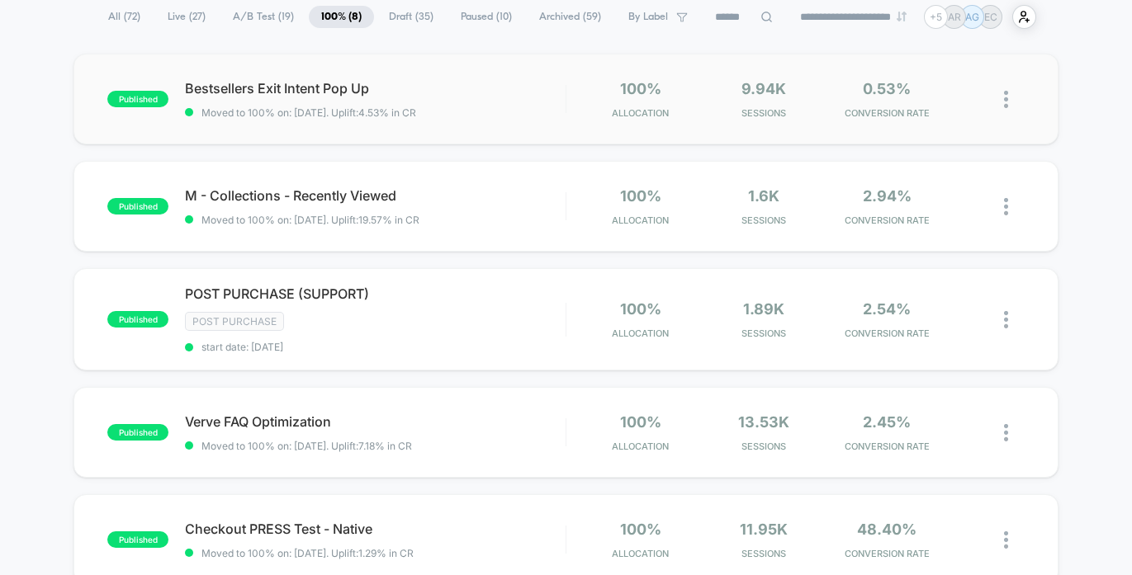
click at [481, 129] on div "published Bestsellers Exit Intent Pop Up Moved to 100% on: [DATE] . Uplift: 4.5…" at bounding box center [565, 99] width 985 height 91
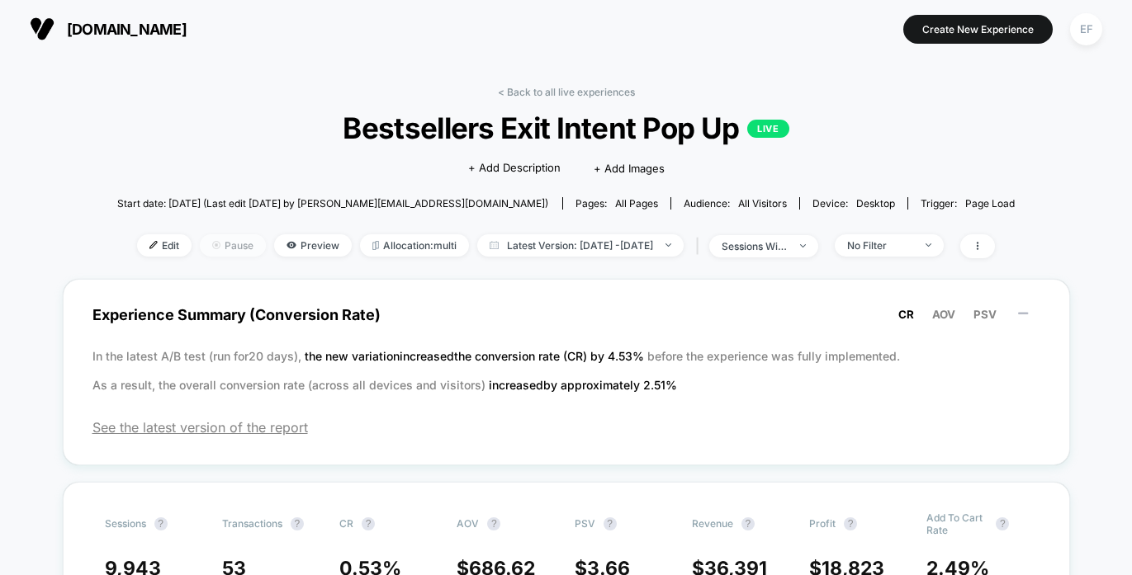
click at [200, 239] on span "Pause" at bounding box center [233, 245] width 66 height 22
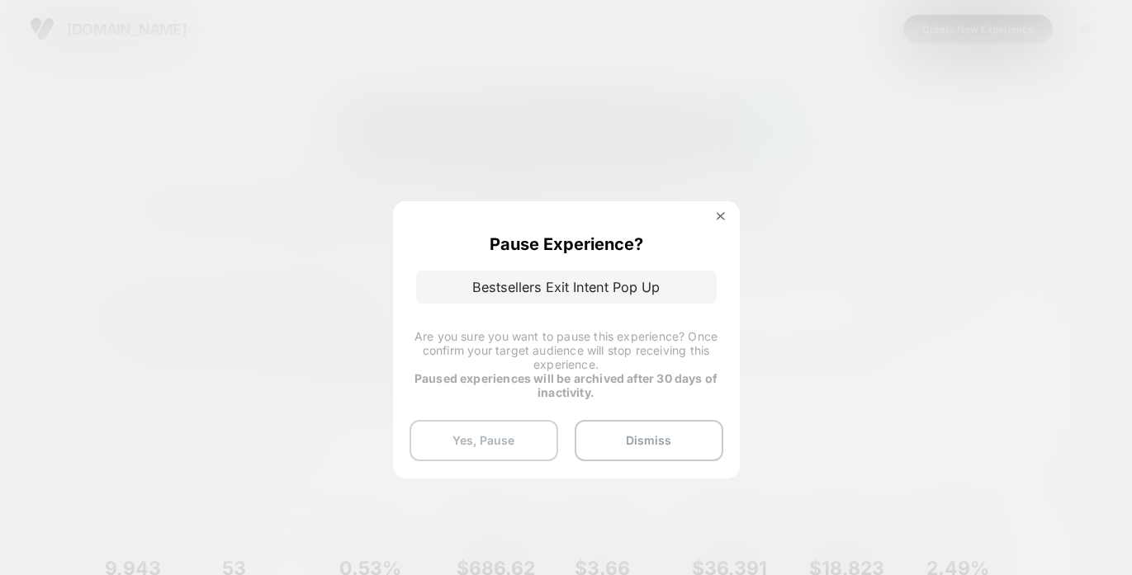
click at [504, 448] on button "Yes, Pause" at bounding box center [484, 440] width 149 height 41
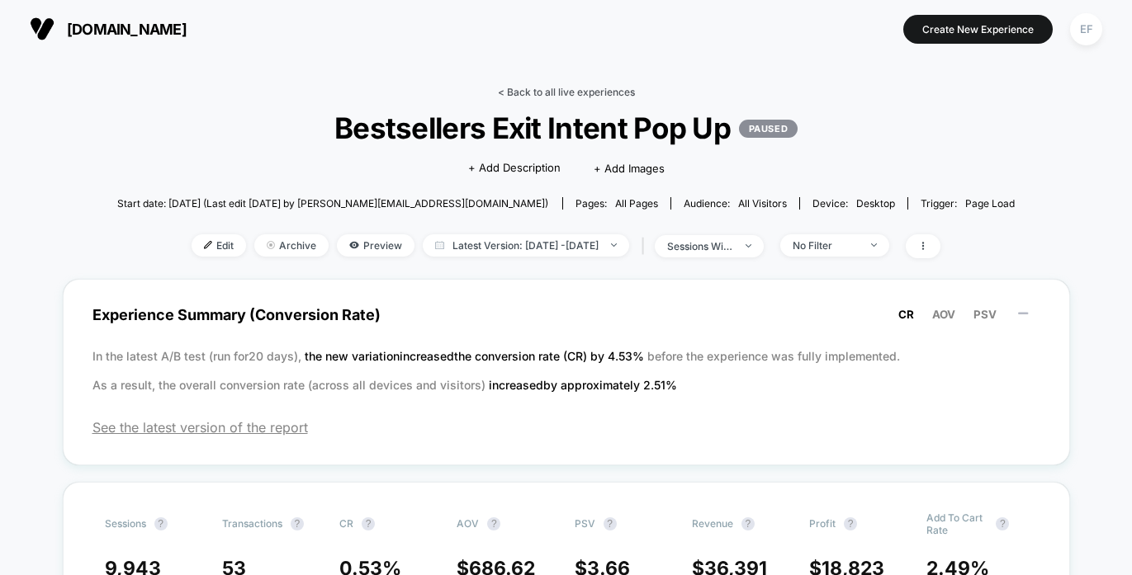
click at [564, 91] on link "< Back to all live experiences" at bounding box center [566, 92] width 137 height 12
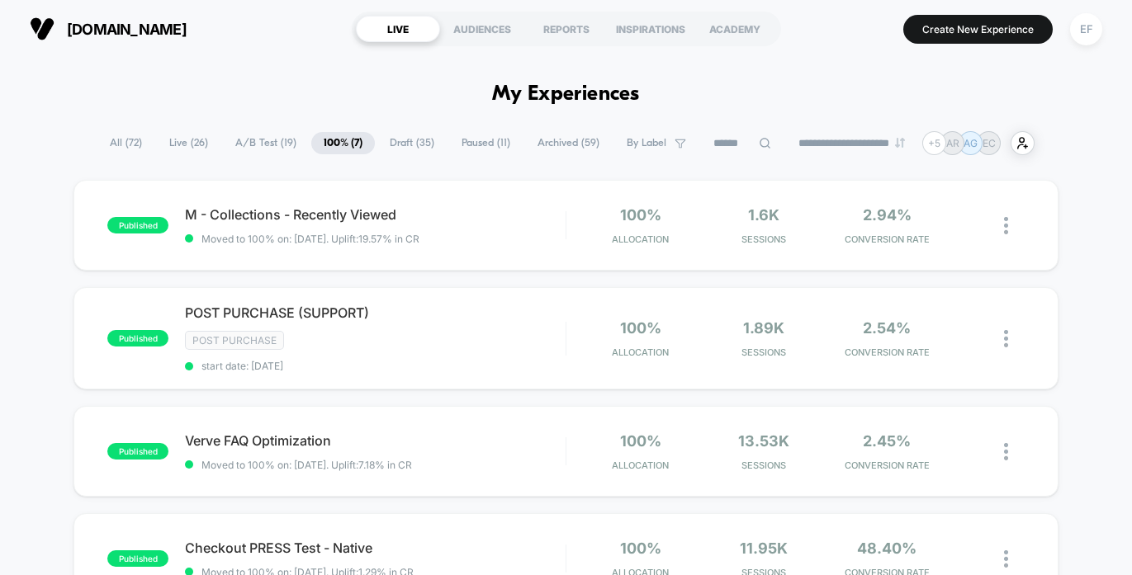
click at [462, 140] on span "Paused ( 11 )" at bounding box center [485, 143] width 73 height 22
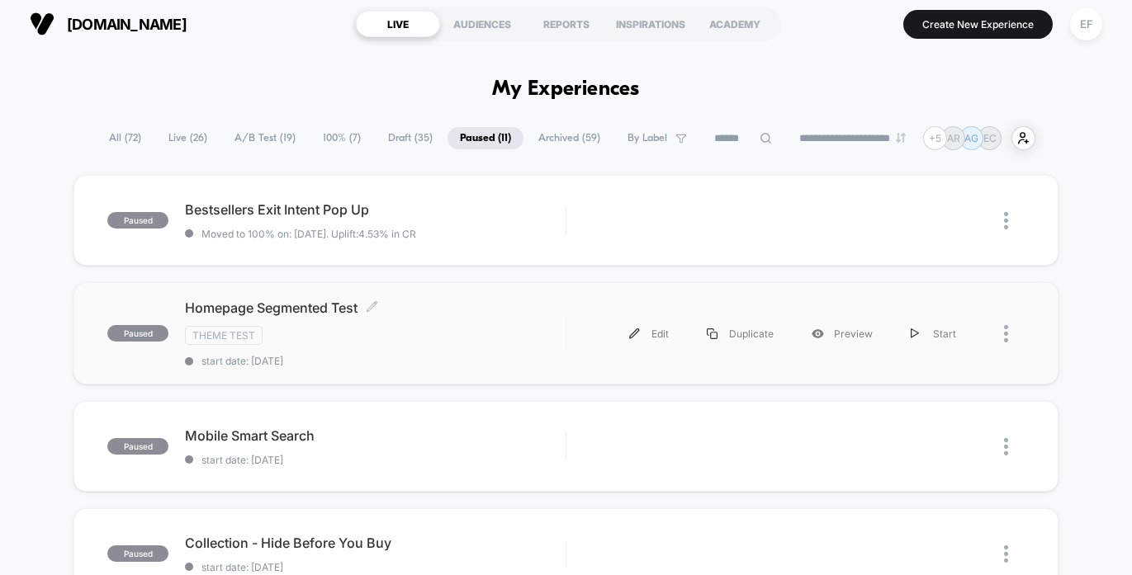
scroll to position [6, 0]
click at [414, 360] on span "start date: [DATE]" at bounding box center [375, 360] width 381 height 12
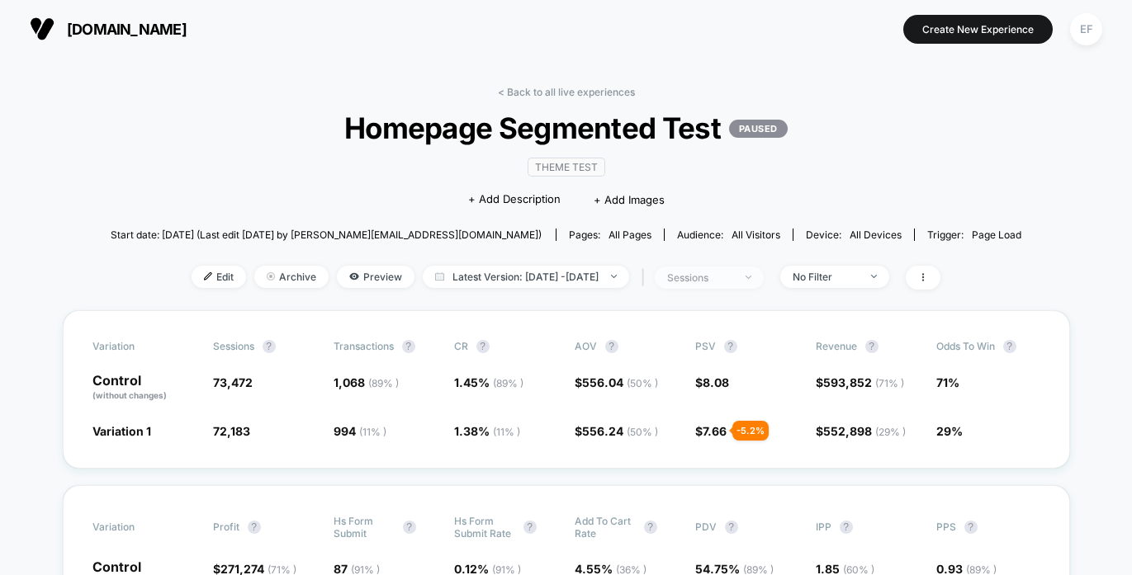
click at [733, 280] on div "sessions" at bounding box center [700, 278] width 66 height 12
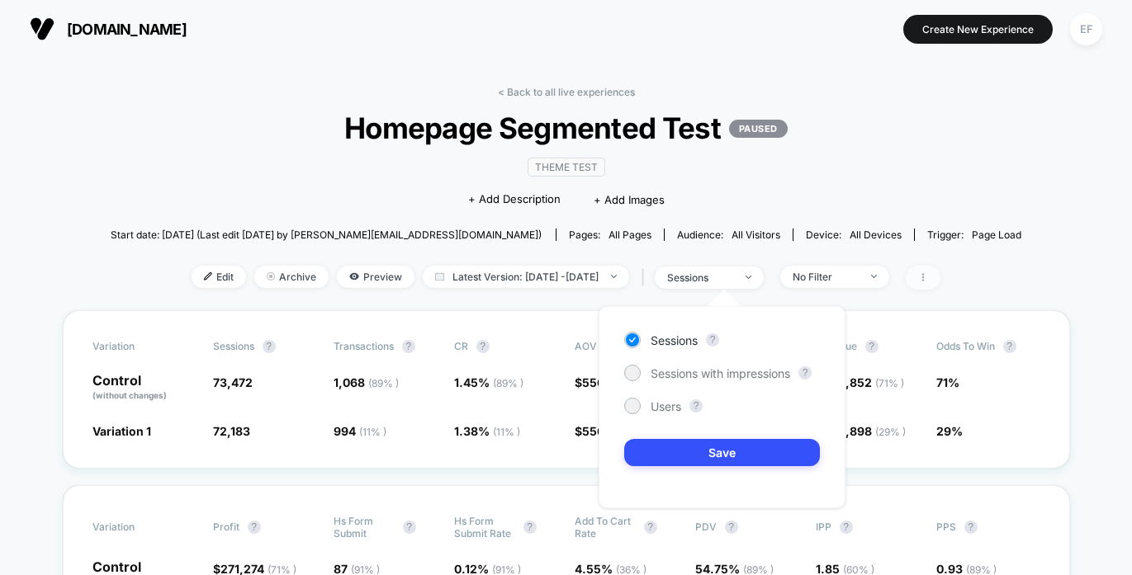
click at [940, 278] on span at bounding box center [923, 278] width 35 height 24
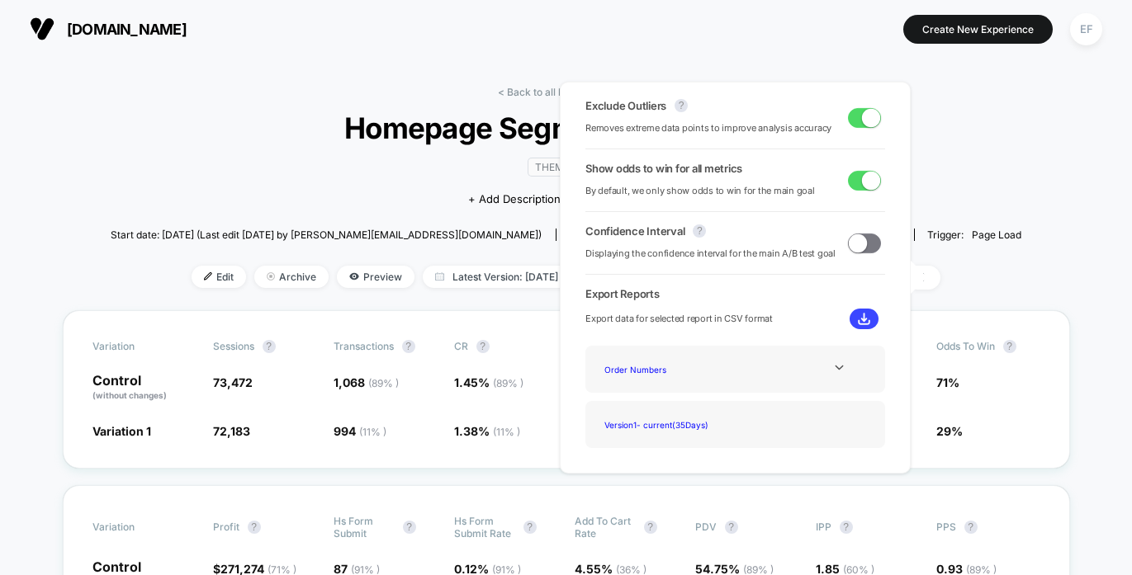
click at [862, 116] on span at bounding box center [871, 117] width 18 height 18
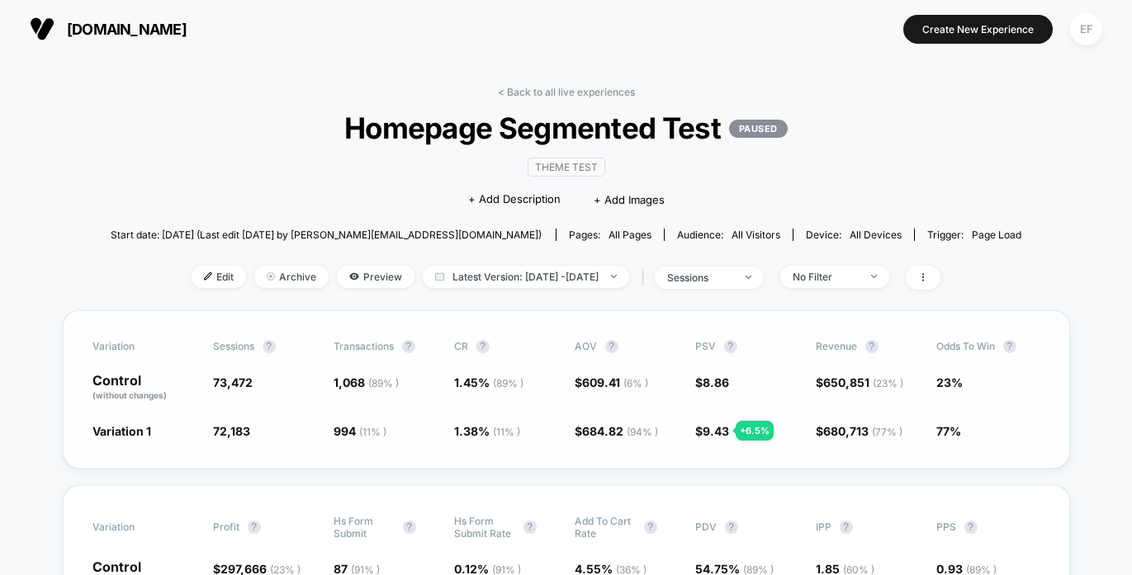
scroll to position [93, 0]
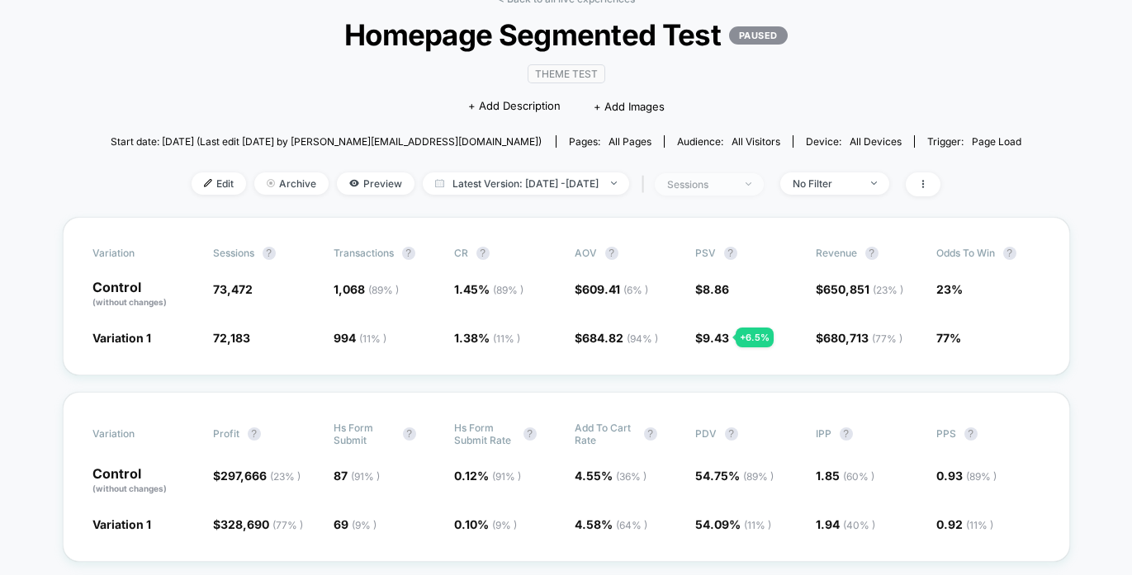
click at [751, 182] on img at bounding box center [749, 183] width 6 height 3
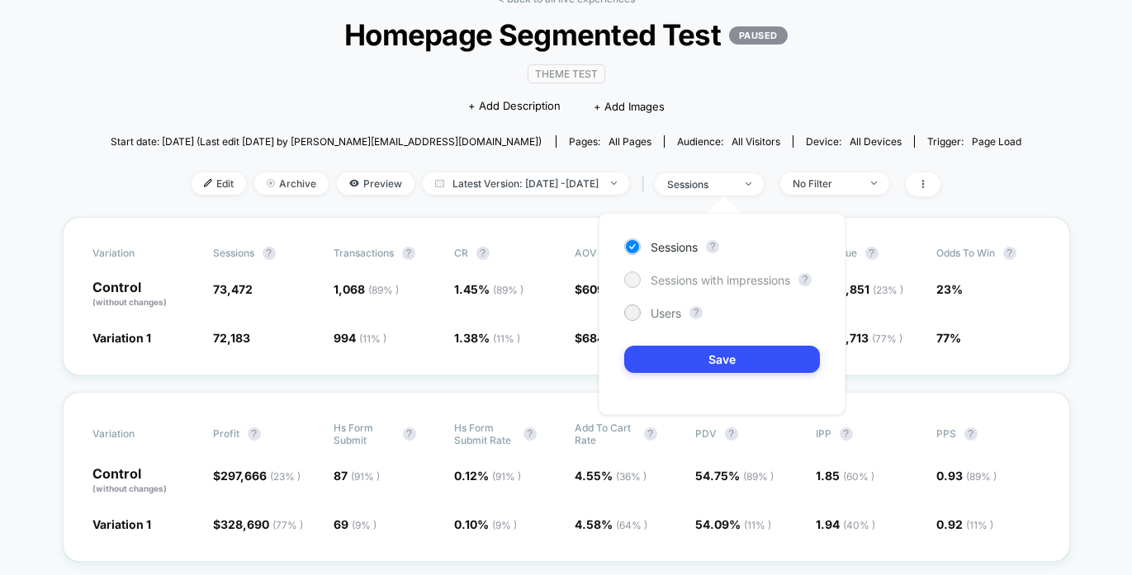
click at [707, 280] on span "Sessions with impressions" at bounding box center [721, 280] width 140 height 14
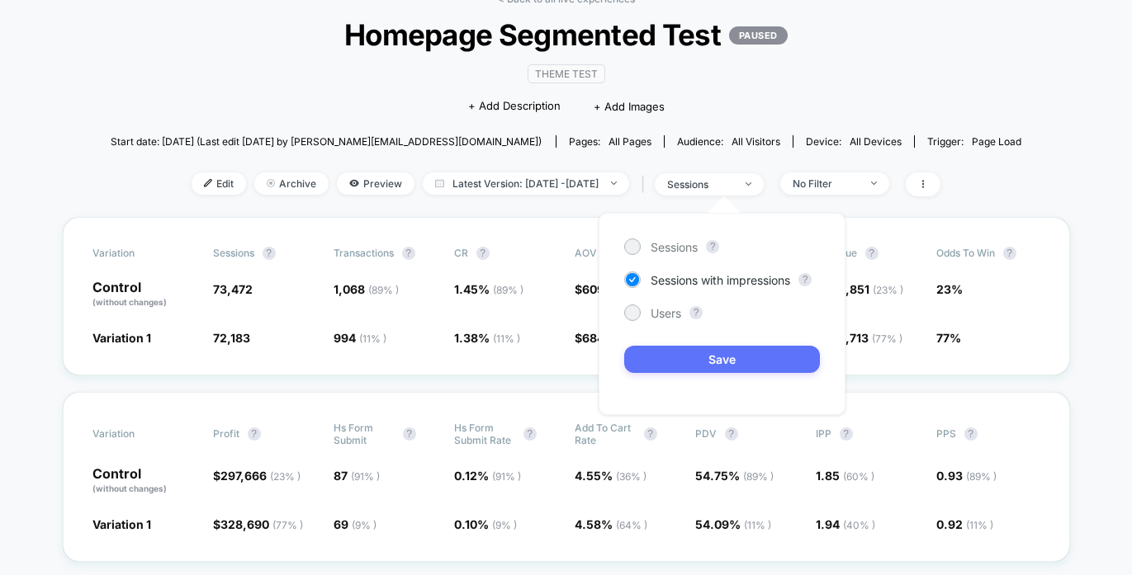
click at [699, 366] on button "Save" at bounding box center [722, 359] width 196 height 27
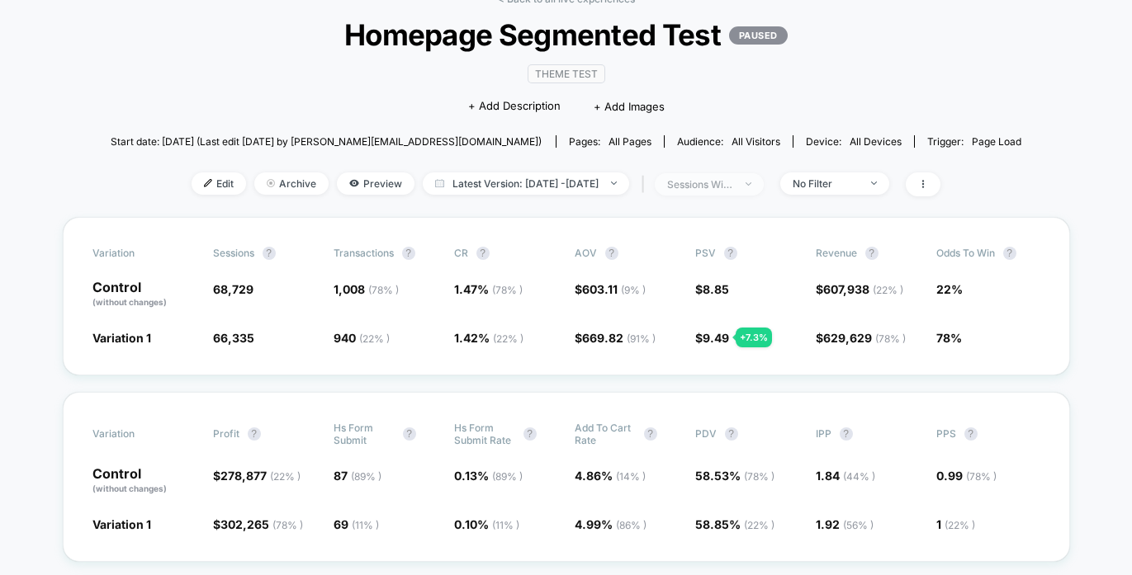
click at [733, 188] on div "sessions with impression" at bounding box center [700, 184] width 66 height 12
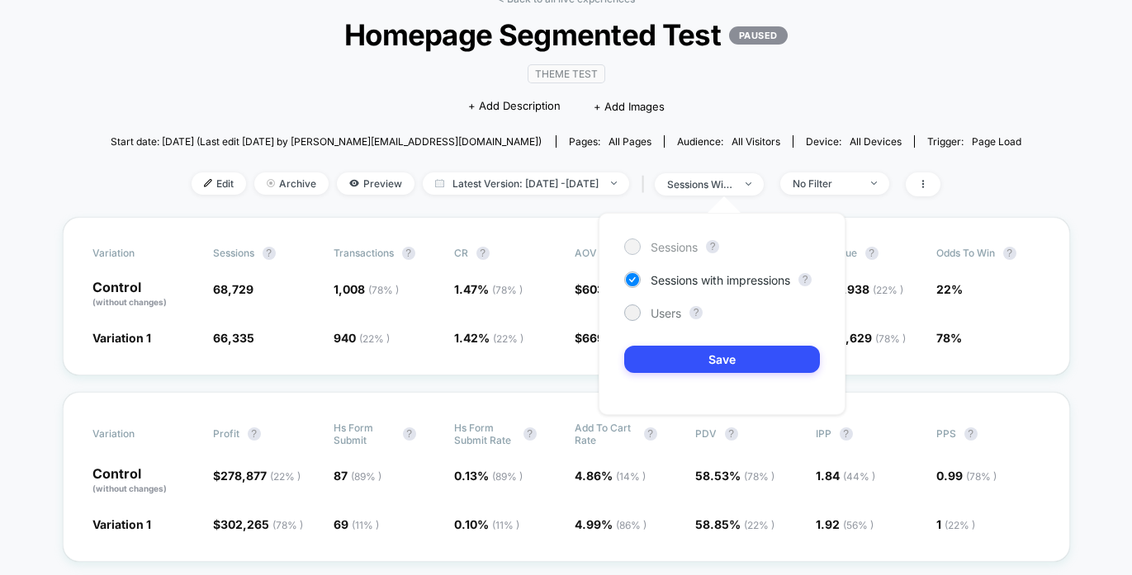
click at [661, 253] on span "Sessions" at bounding box center [674, 247] width 47 height 14
click at [661, 373] on div "Sessions ? Sessions with impressions ? Users ? Save" at bounding box center [722, 314] width 247 height 202
click at [661, 360] on button "Save" at bounding box center [722, 359] width 196 height 27
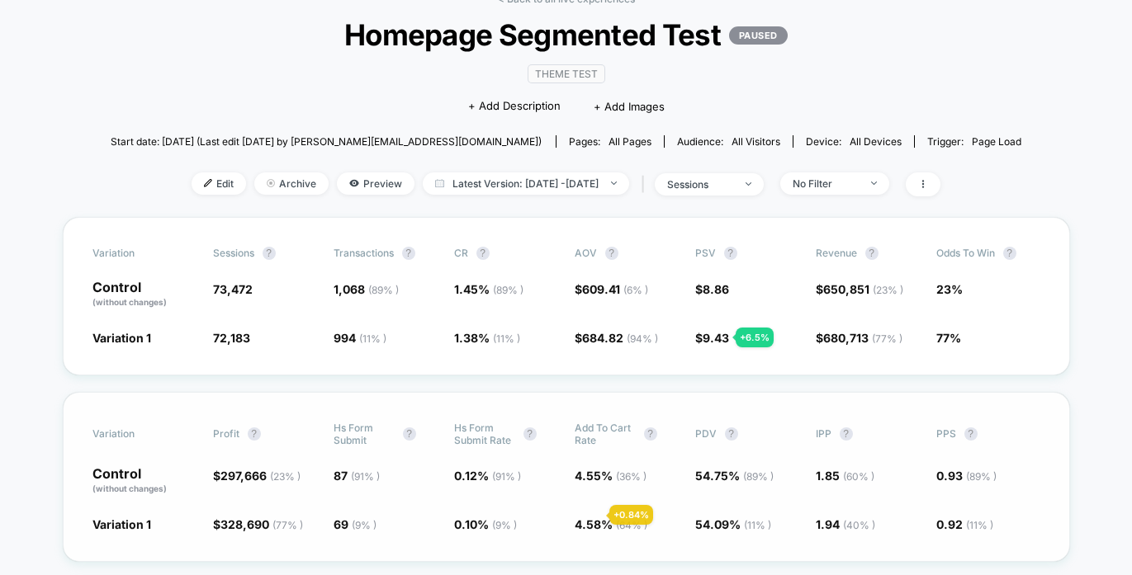
scroll to position [96, 0]
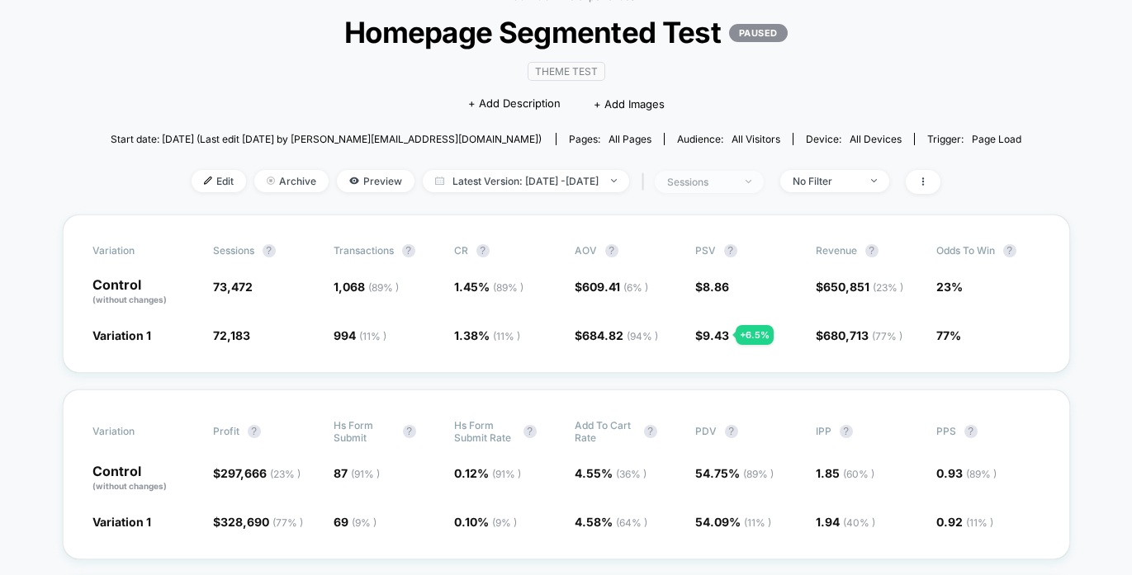
click at [733, 178] on div "sessions" at bounding box center [700, 182] width 66 height 12
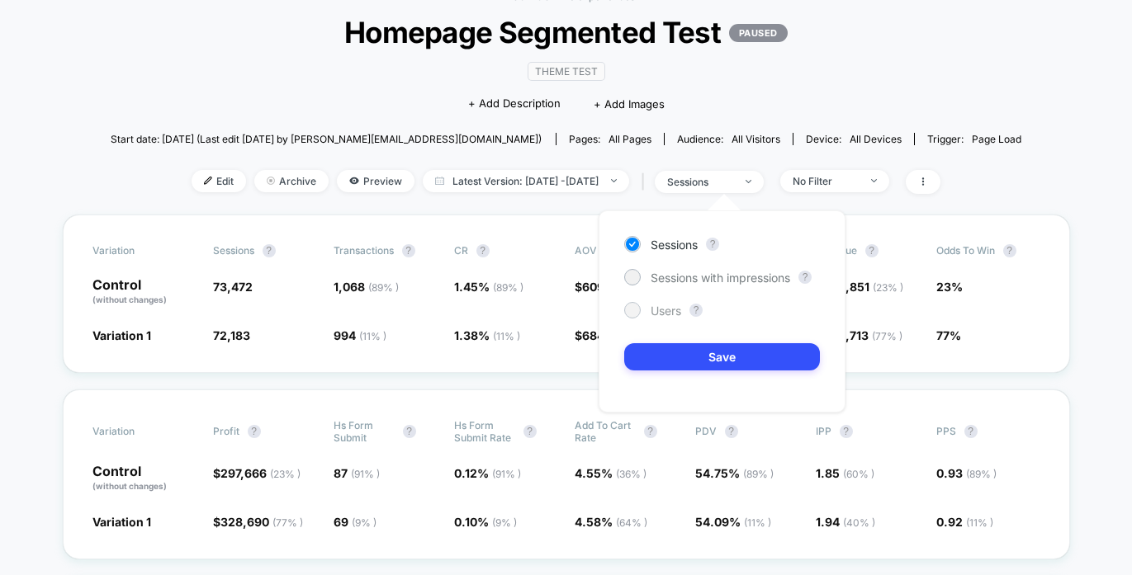
click at [649, 314] on div "Users" at bounding box center [652, 310] width 57 height 17
click at [651, 367] on button "Save" at bounding box center [722, 356] width 196 height 27
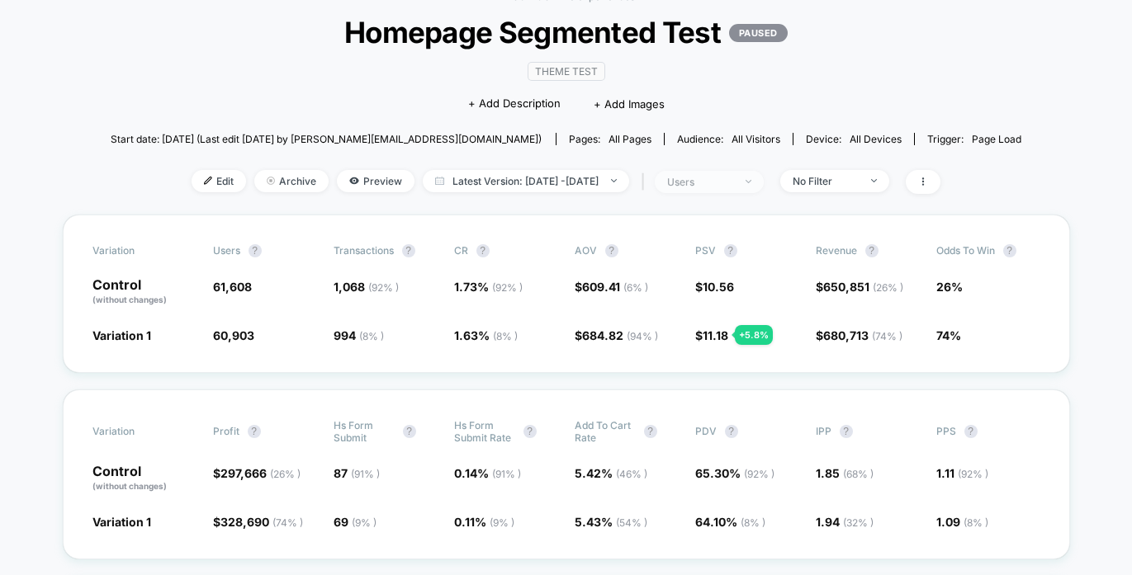
click at [733, 184] on div "users" at bounding box center [700, 182] width 66 height 12
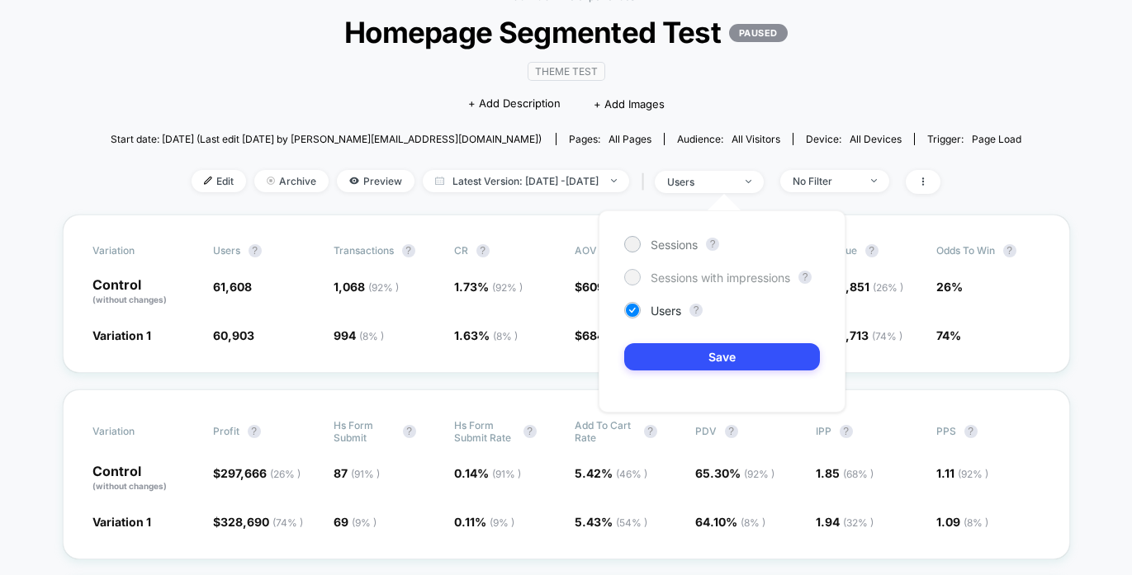
click at [675, 272] on span "Sessions with impressions" at bounding box center [721, 278] width 140 height 14
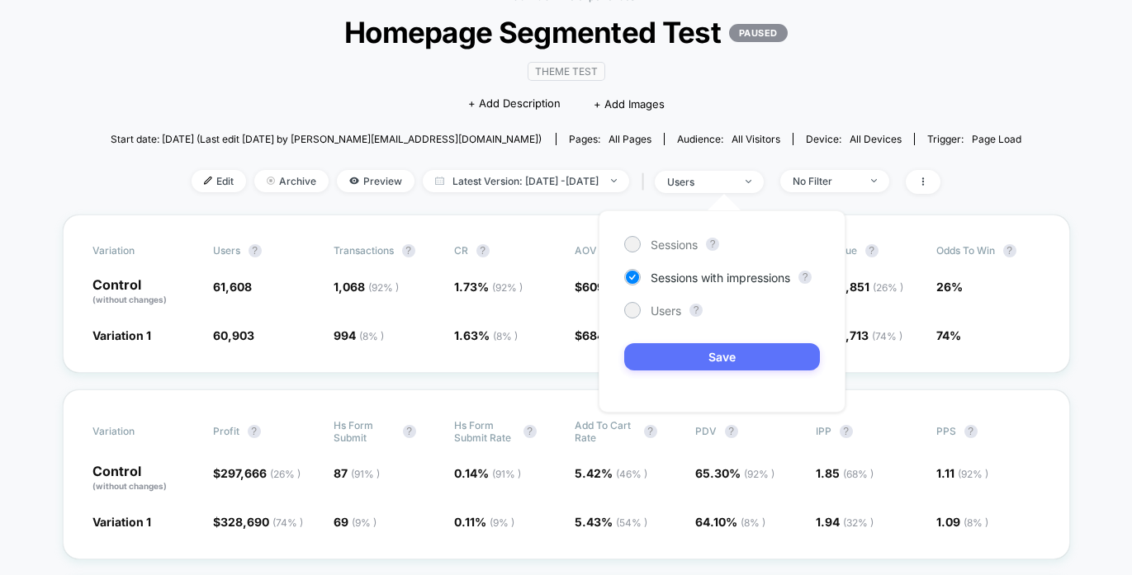
click at [666, 348] on button "Save" at bounding box center [722, 356] width 196 height 27
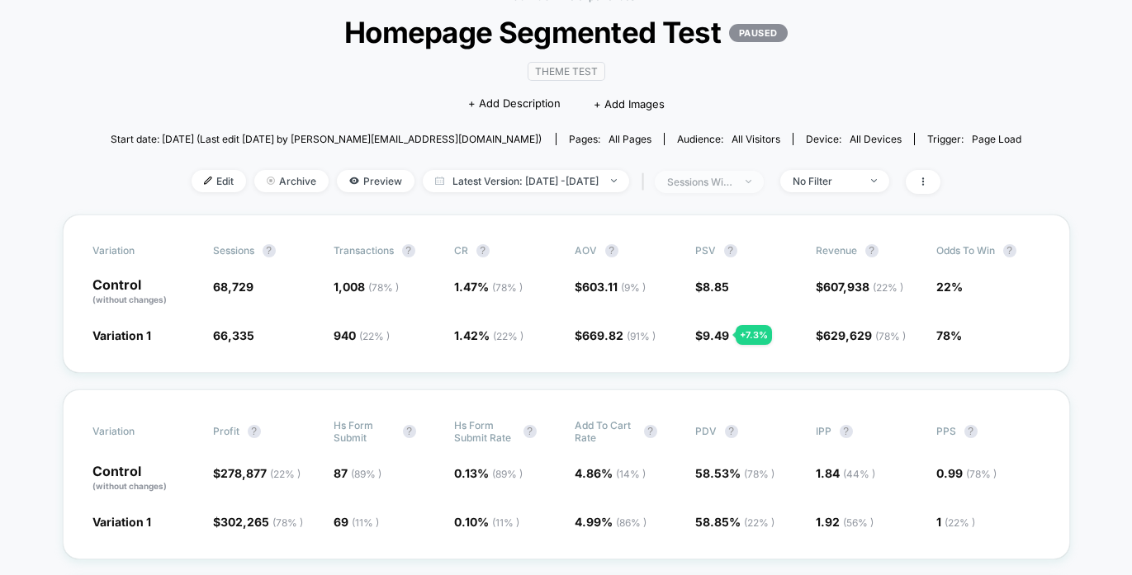
click at [733, 183] on div "sessions with impression" at bounding box center [700, 182] width 66 height 12
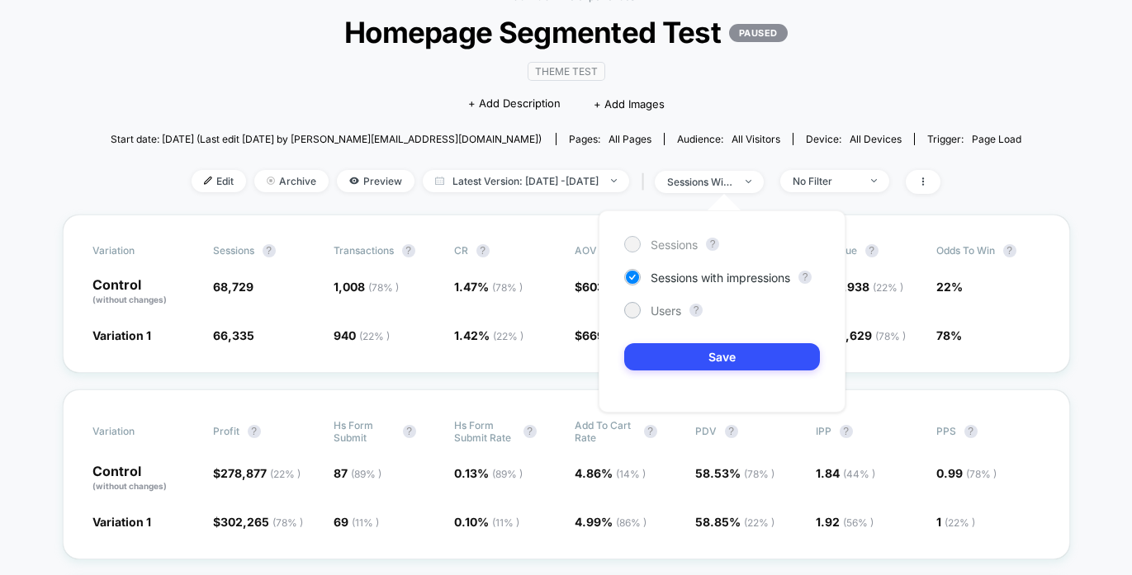
click at [681, 246] on span "Sessions" at bounding box center [674, 245] width 47 height 14
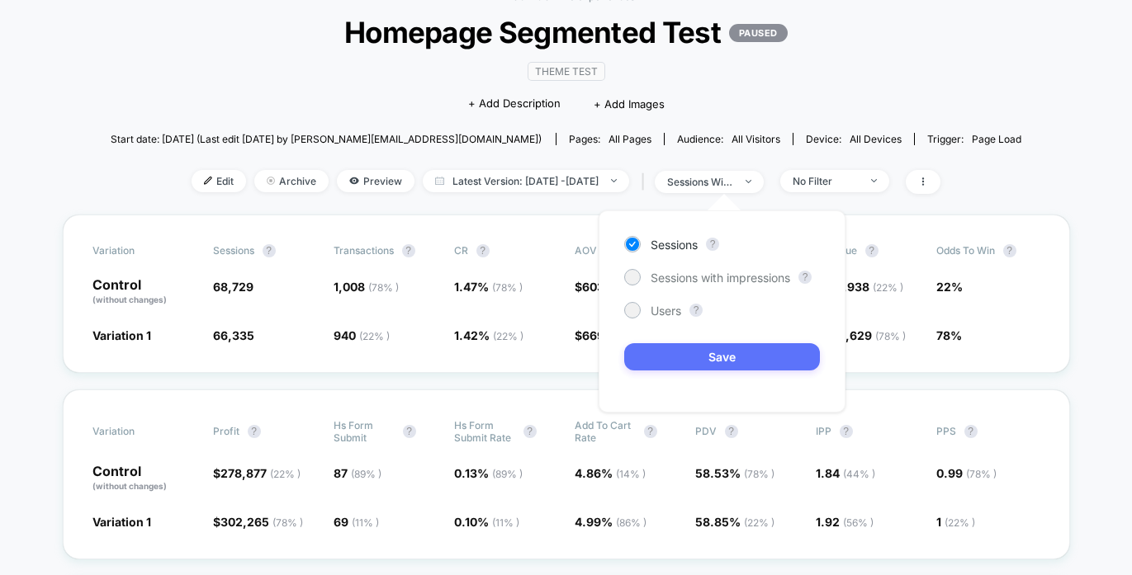
click at [675, 359] on button "Save" at bounding box center [722, 356] width 196 height 27
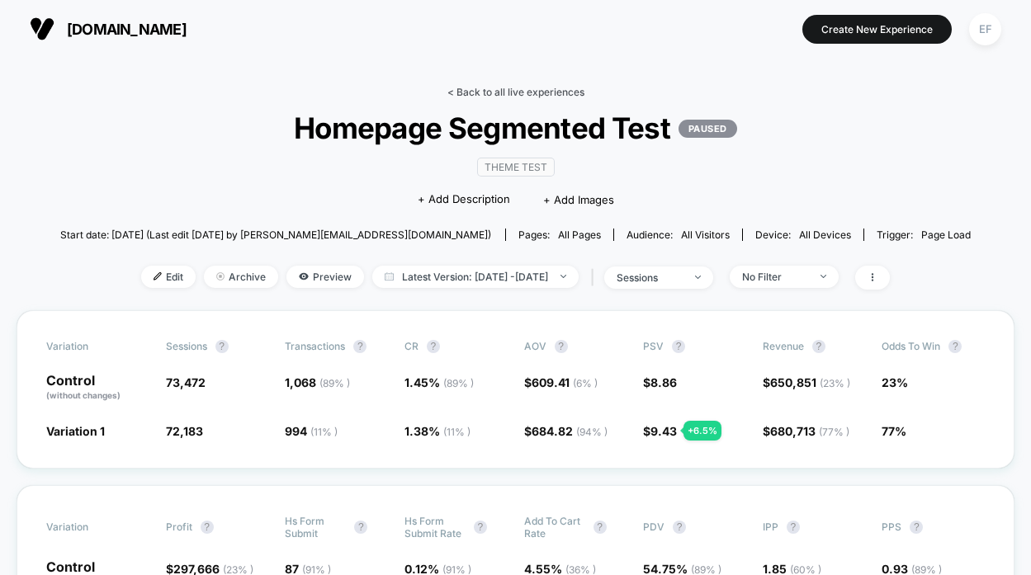
click at [521, 95] on link "< Back to all live experiences" at bounding box center [516, 92] width 137 height 12
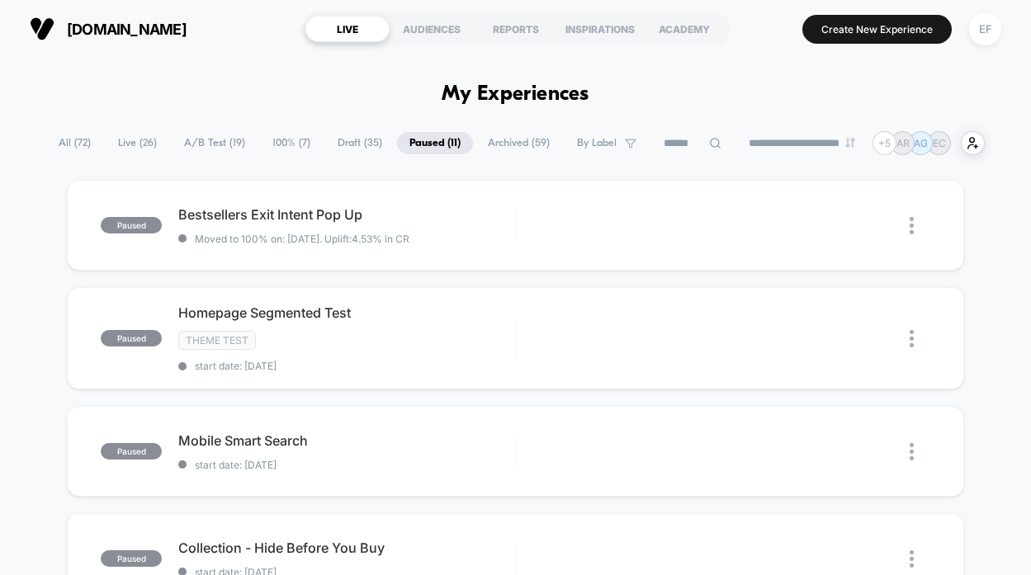
click at [199, 138] on span "A/B Test ( 19 )" at bounding box center [215, 143] width 86 height 22
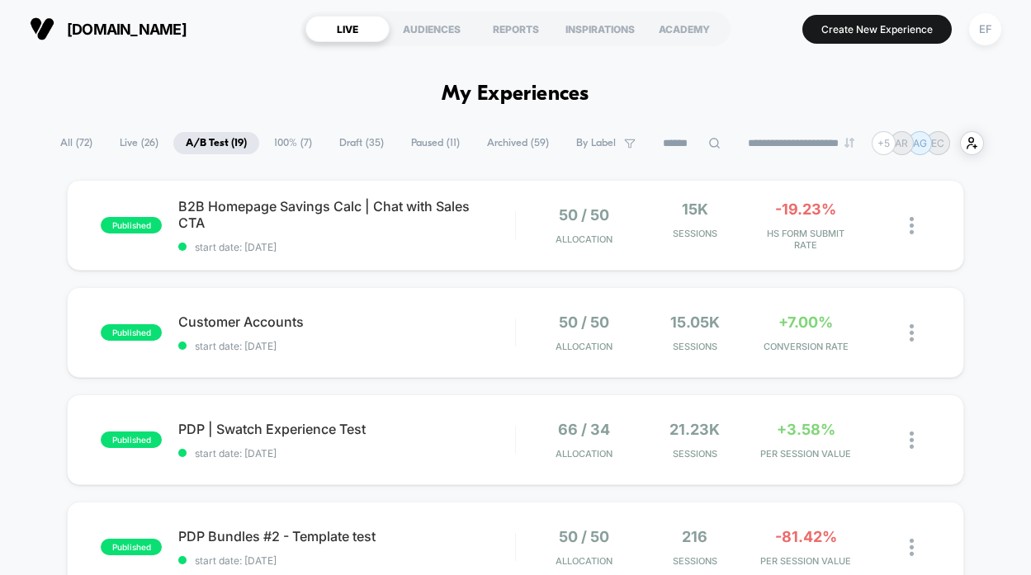
click at [287, 147] on span "100% ( 7 )" at bounding box center [293, 143] width 63 height 22
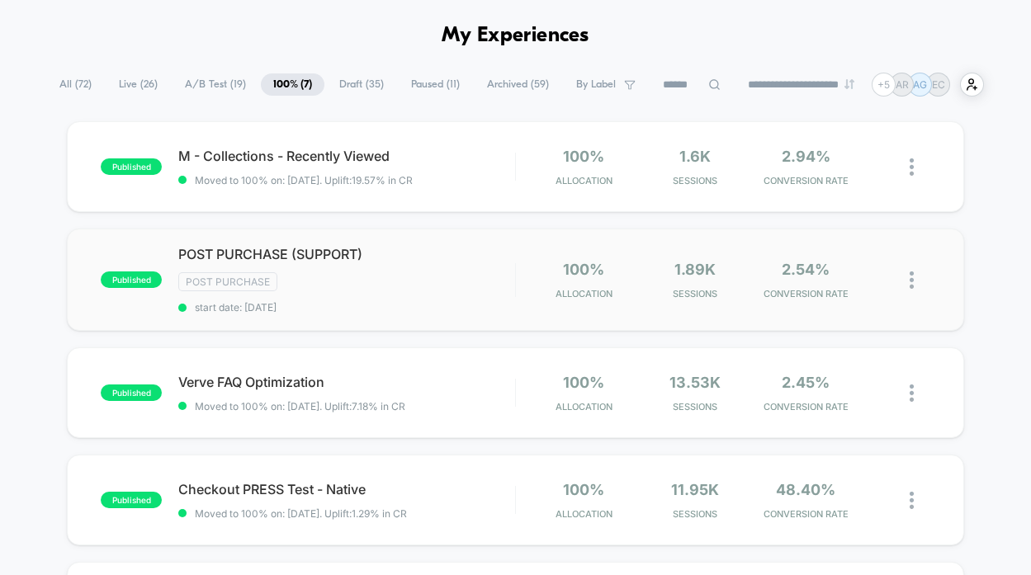
scroll to position [31, 0]
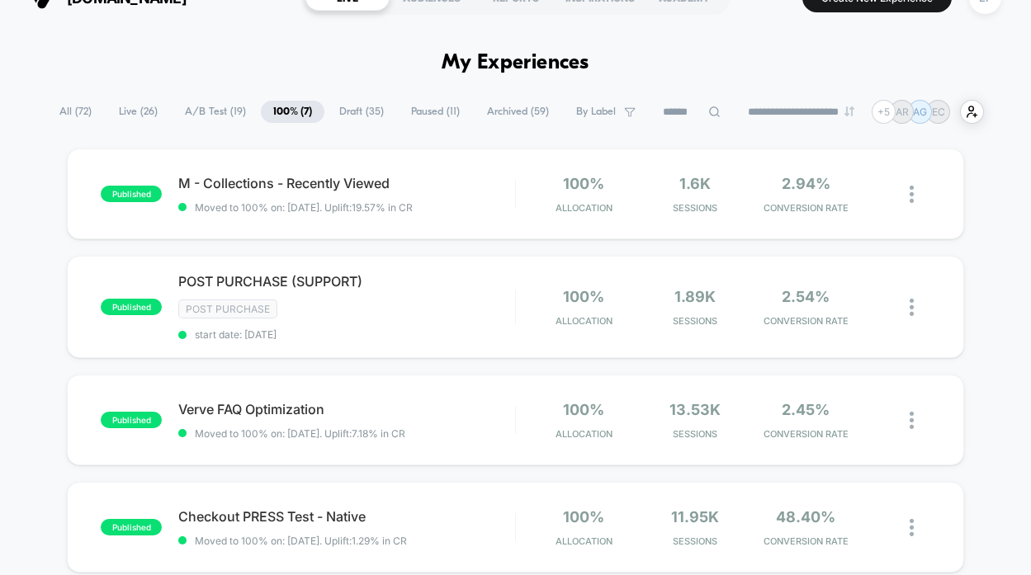
click at [348, 107] on span "Draft ( 35 )" at bounding box center [361, 112] width 69 height 22
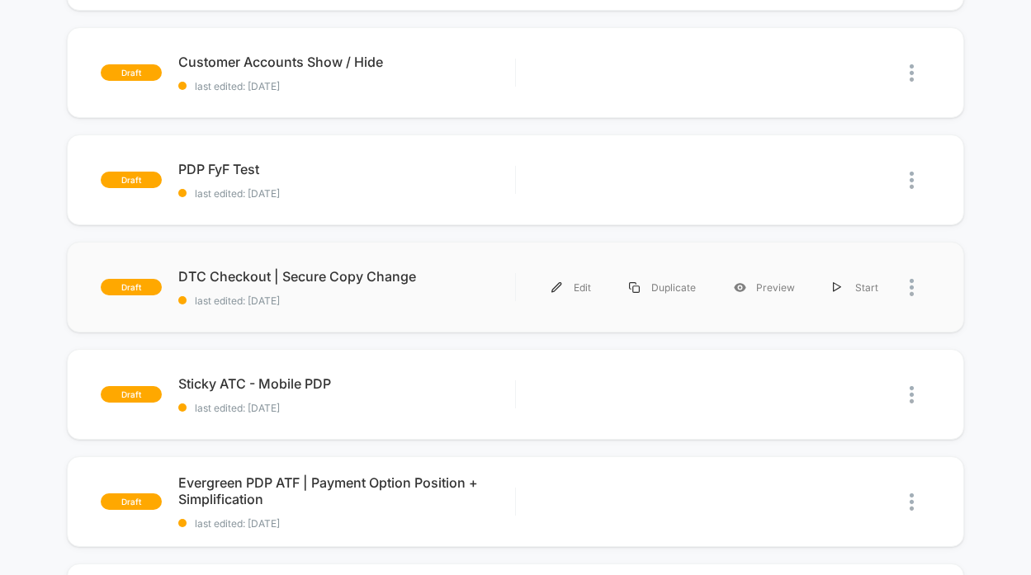
scroll to position [0, 0]
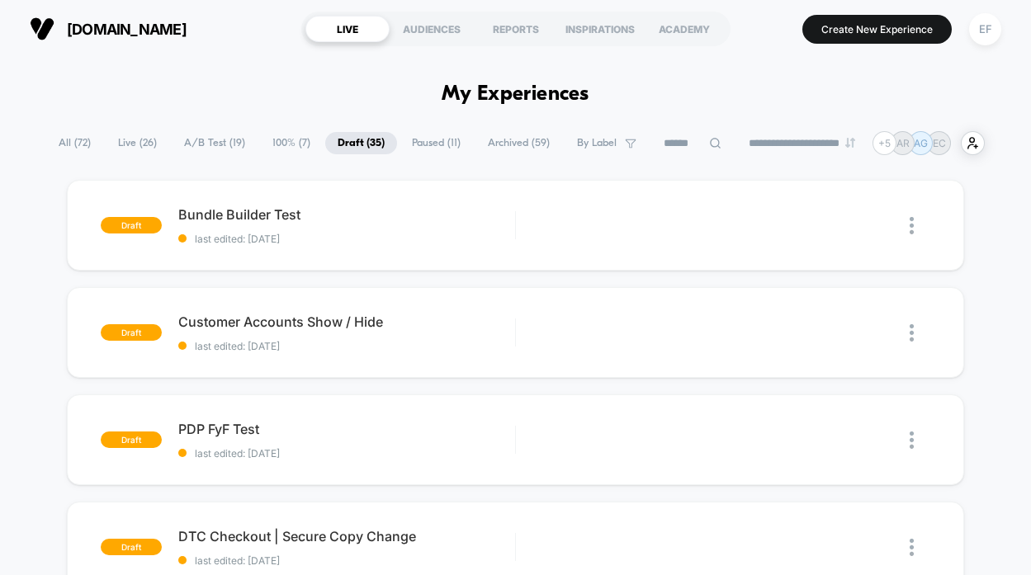
click at [415, 140] on span "Paused ( 11 )" at bounding box center [436, 143] width 73 height 22
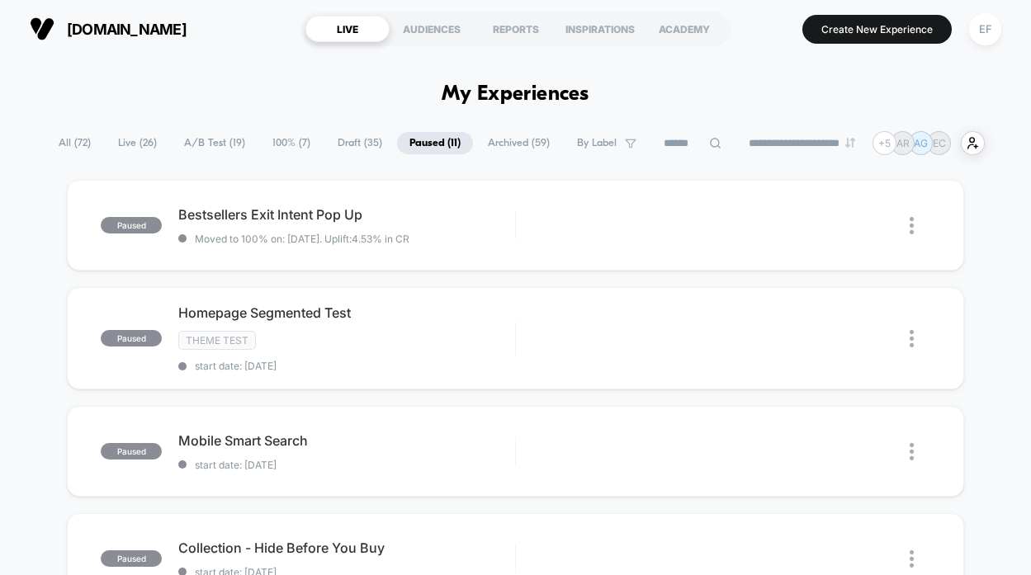
click at [505, 147] on span "Archived ( 59 )" at bounding box center [519, 143] width 87 height 22
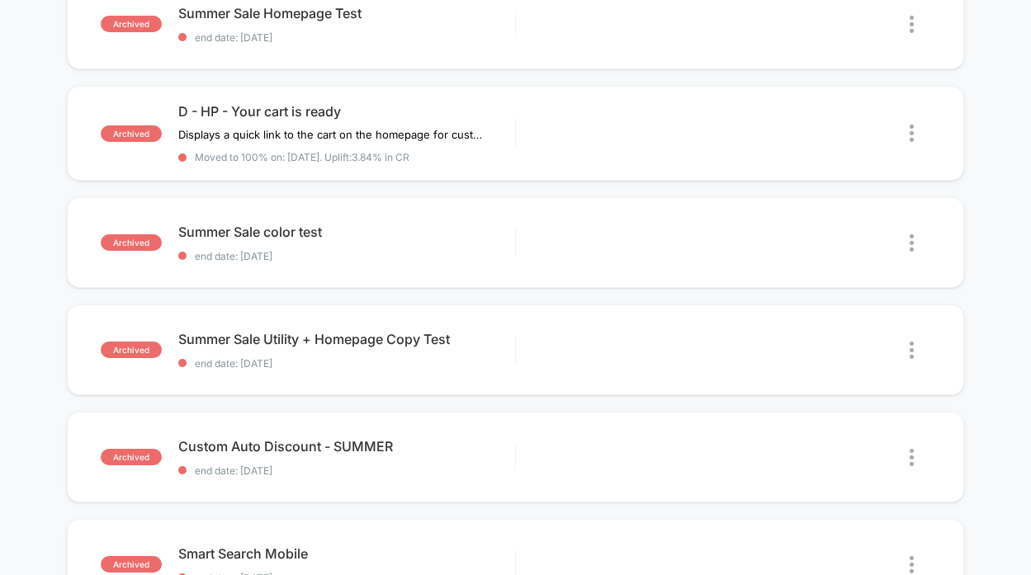
scroll to position [771, 0]
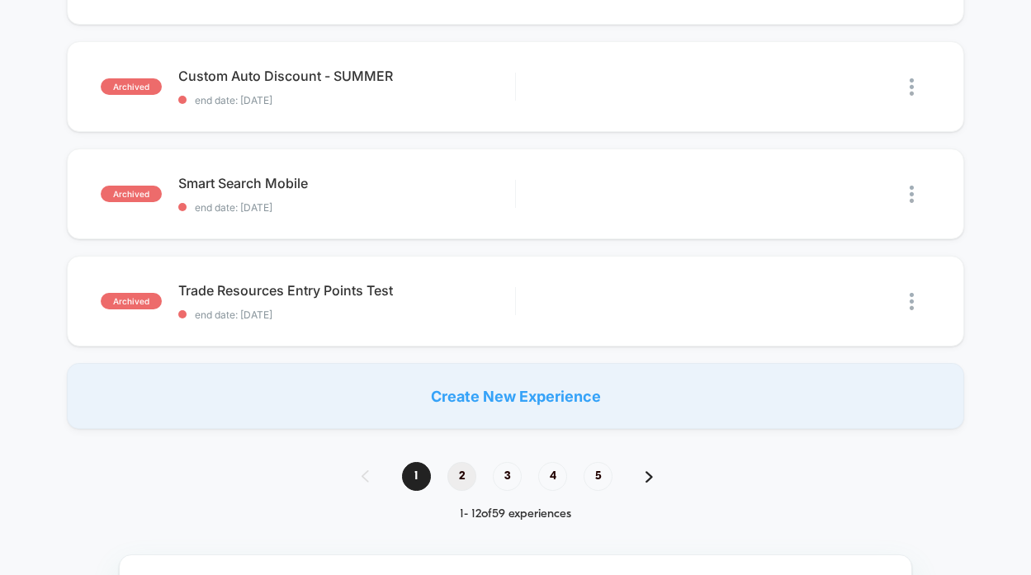
click at [464, 474] on span "2" at bounding box center [462, 476] width 29 height 29
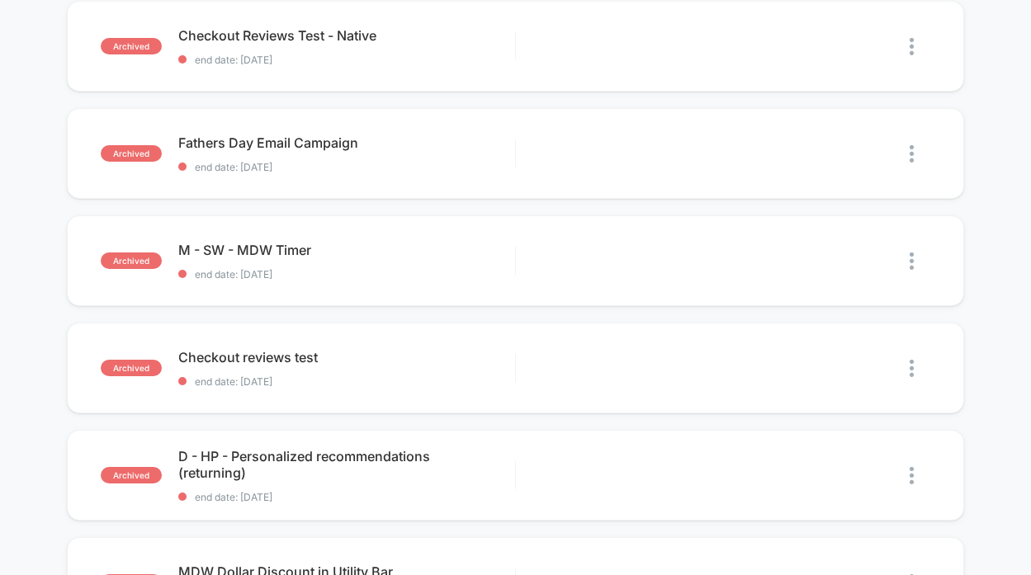
scroll to position [462, 0]
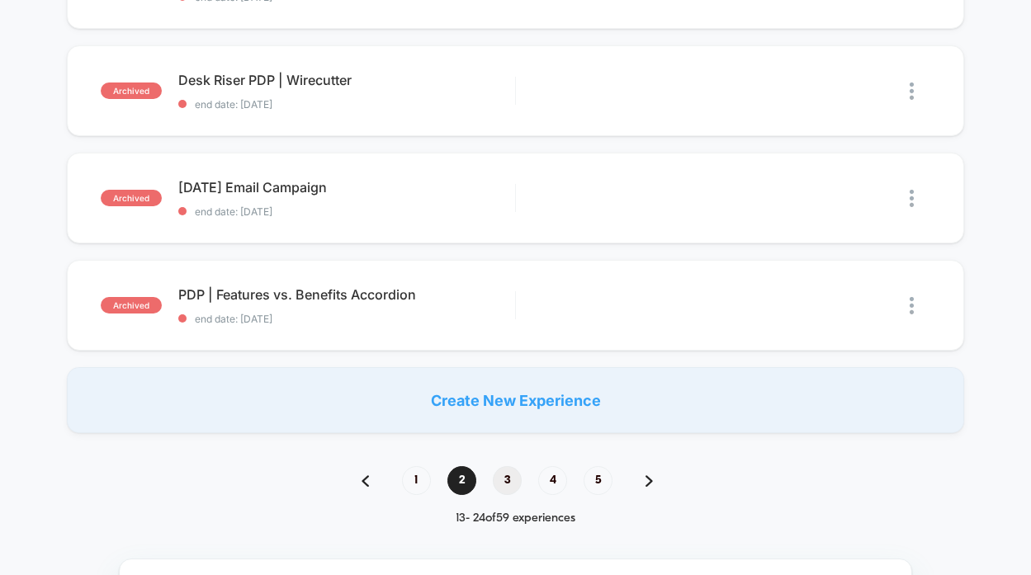
click at [504, 483] on span "3" at bounding box center [507, 481] width 29 height 29
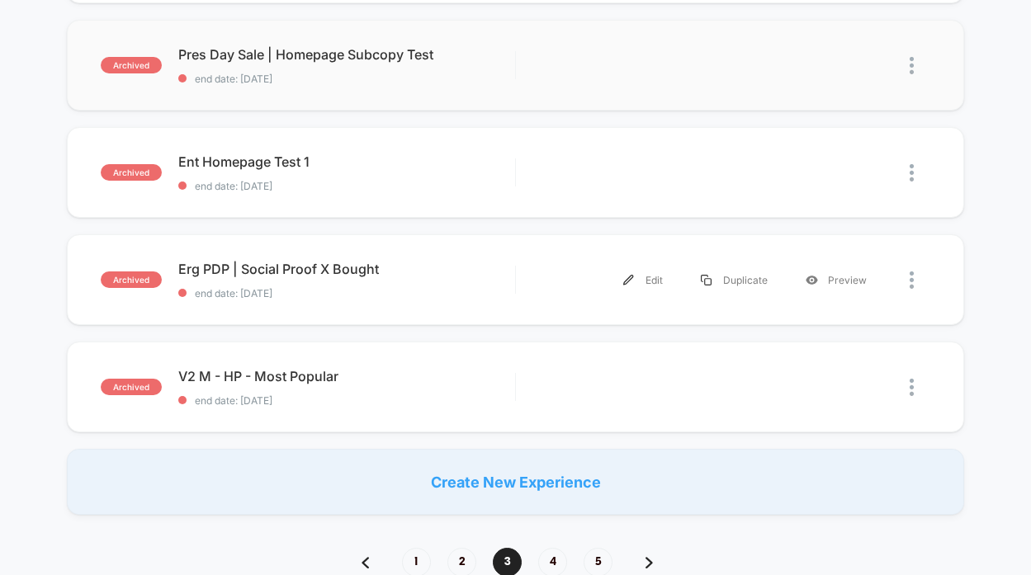
scroll to position [1066, 0]
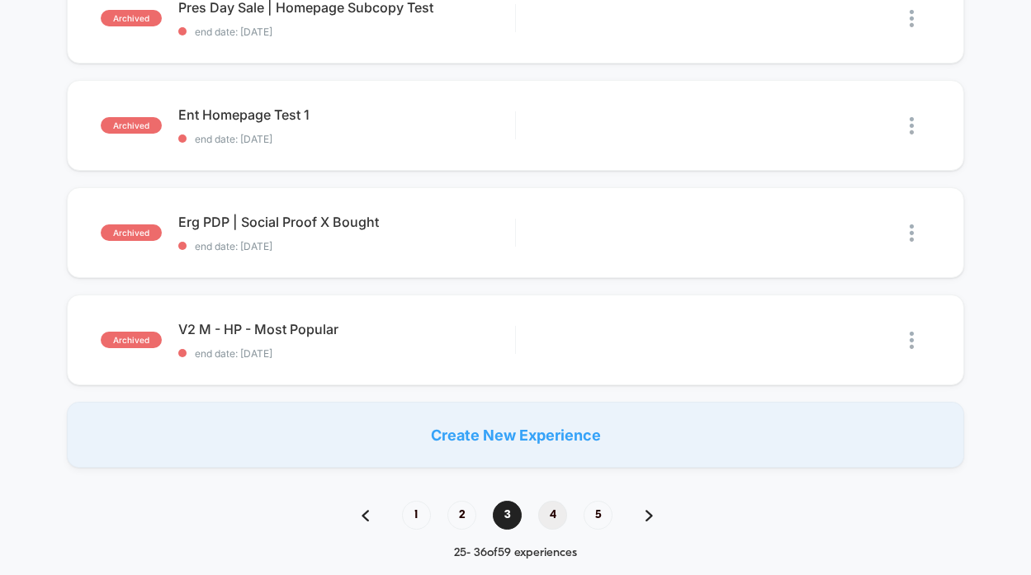
click at [549, 518] on span "4" at bounding box center [552, 515] width 29 height 29
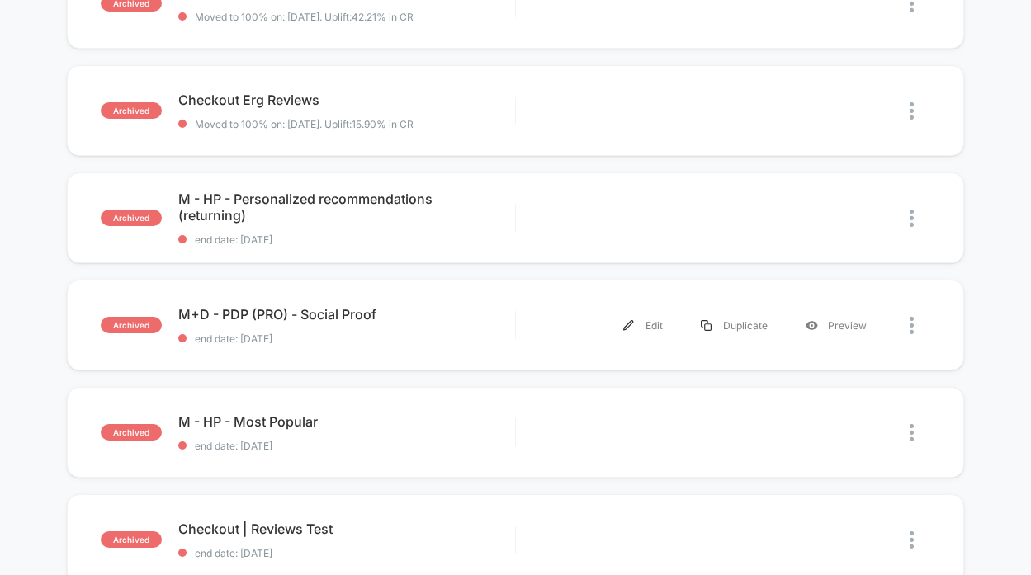
scroll to position [233, 0]
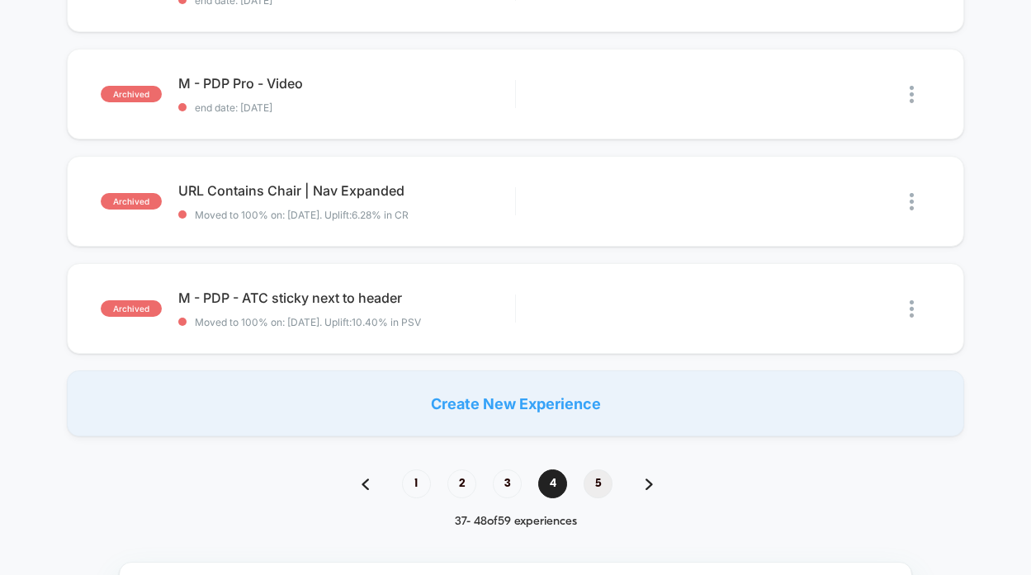
click at [604, 483] on span "5" at bounding box center [598, 484] width 29 height 29
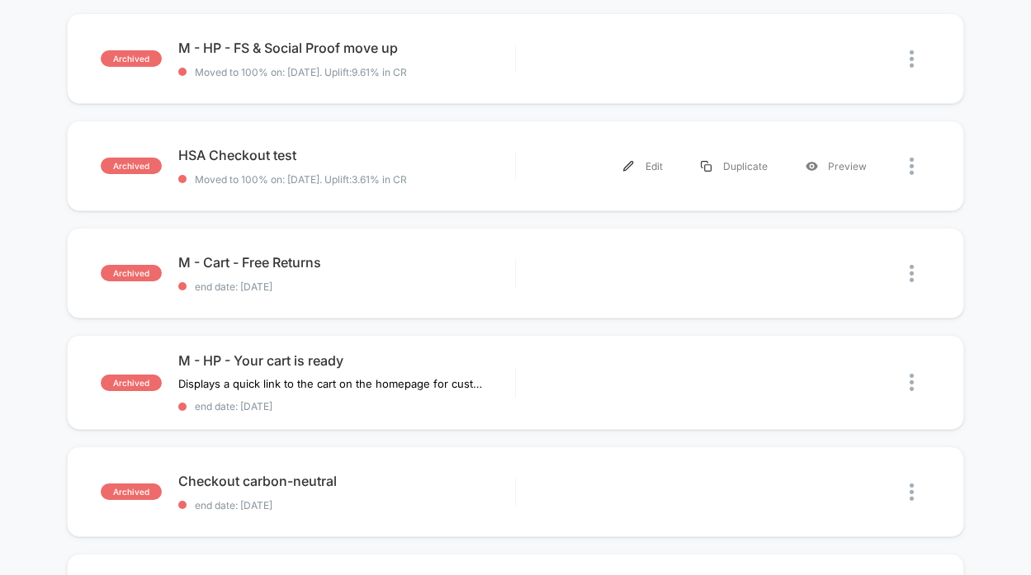
scroll to position [0, 0]
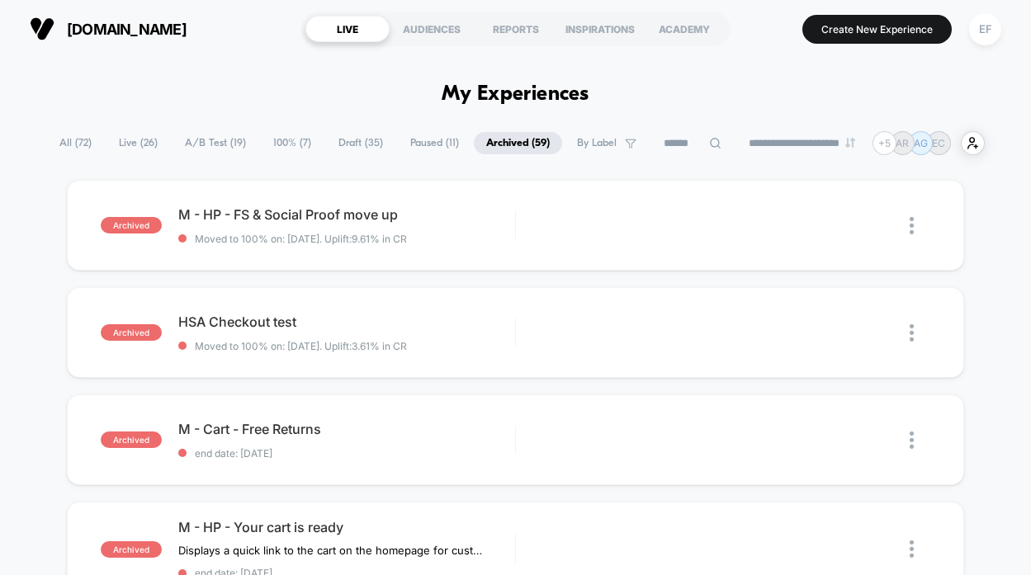
click at [709, 142] on icon at bounding box center [715, 143] width 12 height 12
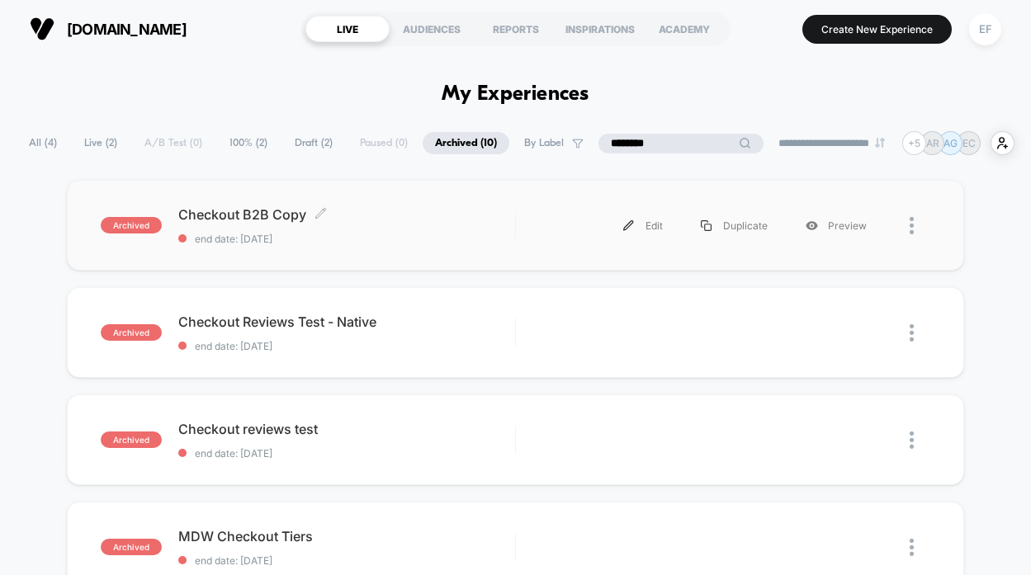
type input "********"
click at [403, 225] on div "Checkout B2B Copy Click to edit experience details Click to edit experience det…" at bounding box center [346, 225] width 337 height 39
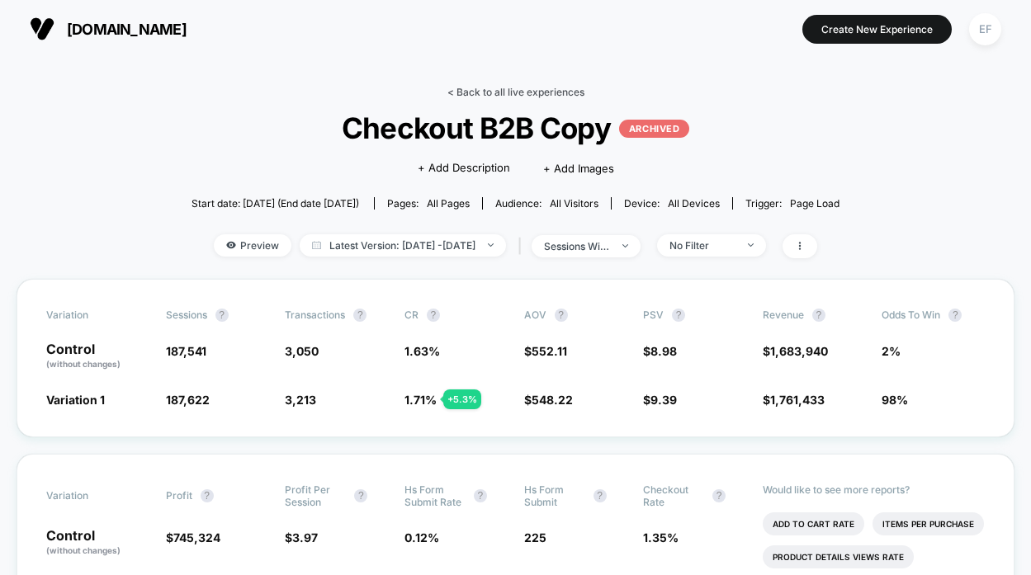
click at [521, 89] on link "< Back to all live experiences" at bounding box center [516, 92] width 137 height 12
